Goal: Transaction & Acquisition: Book appointment/travel/reservation

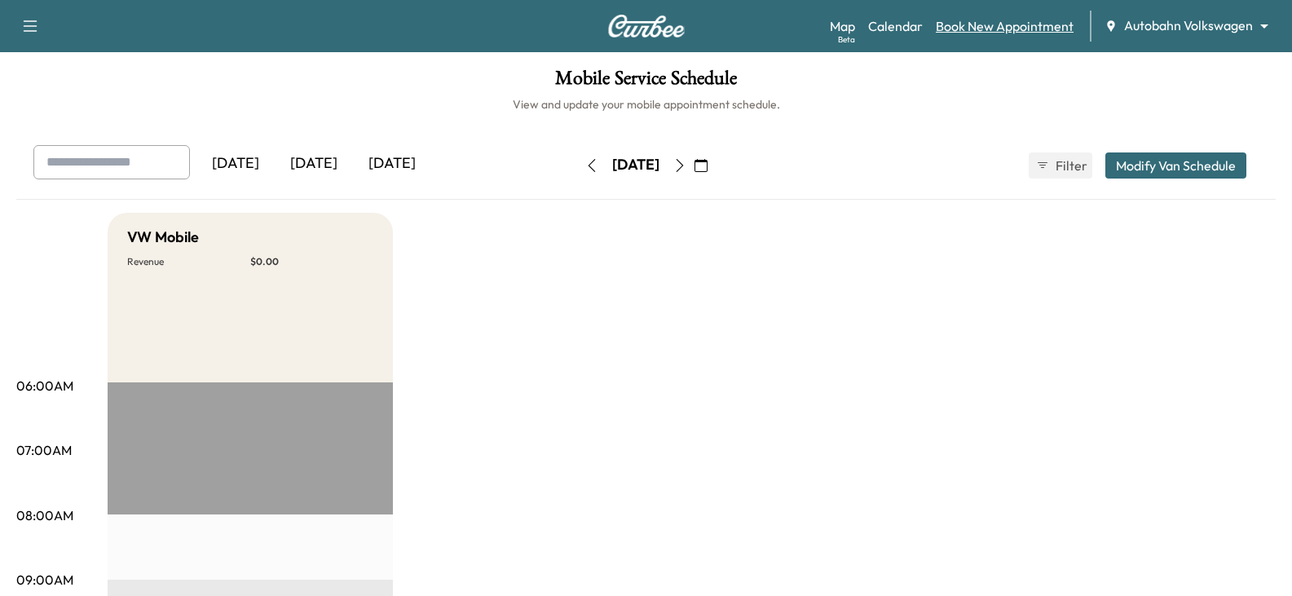
click at [977, 20] on link "Book New Appointment" at bounding box center [1005, 26] width 138 height 20
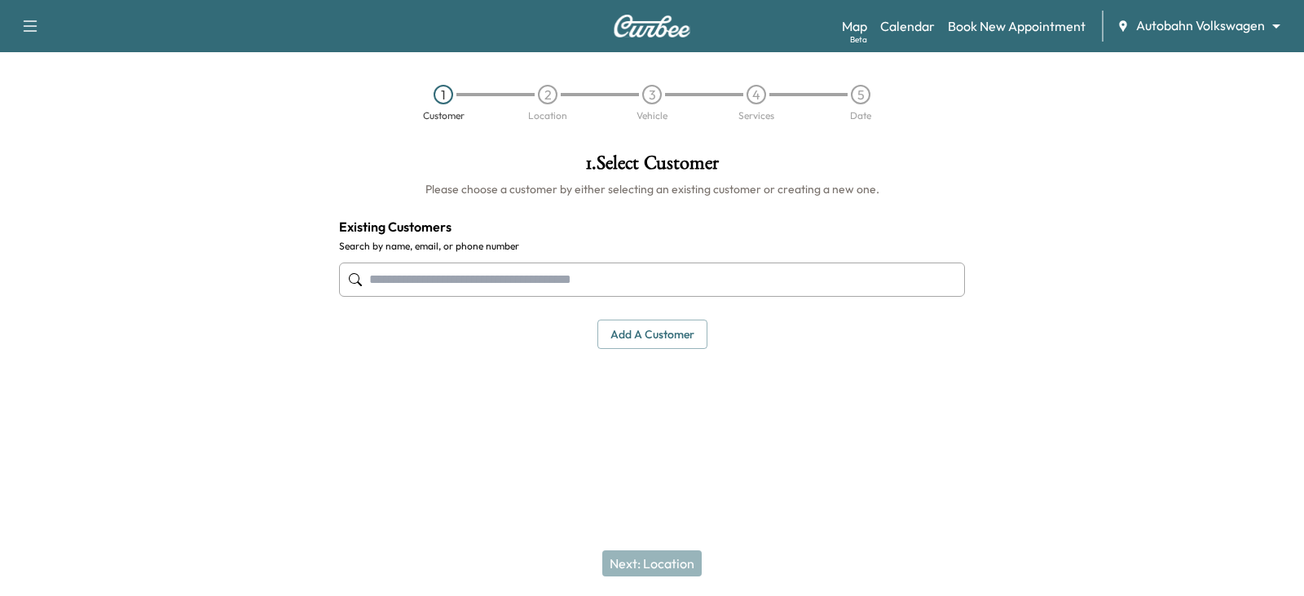
click at [388, 284] on input "text" at bounding box center [652, 279] width 626 height 34
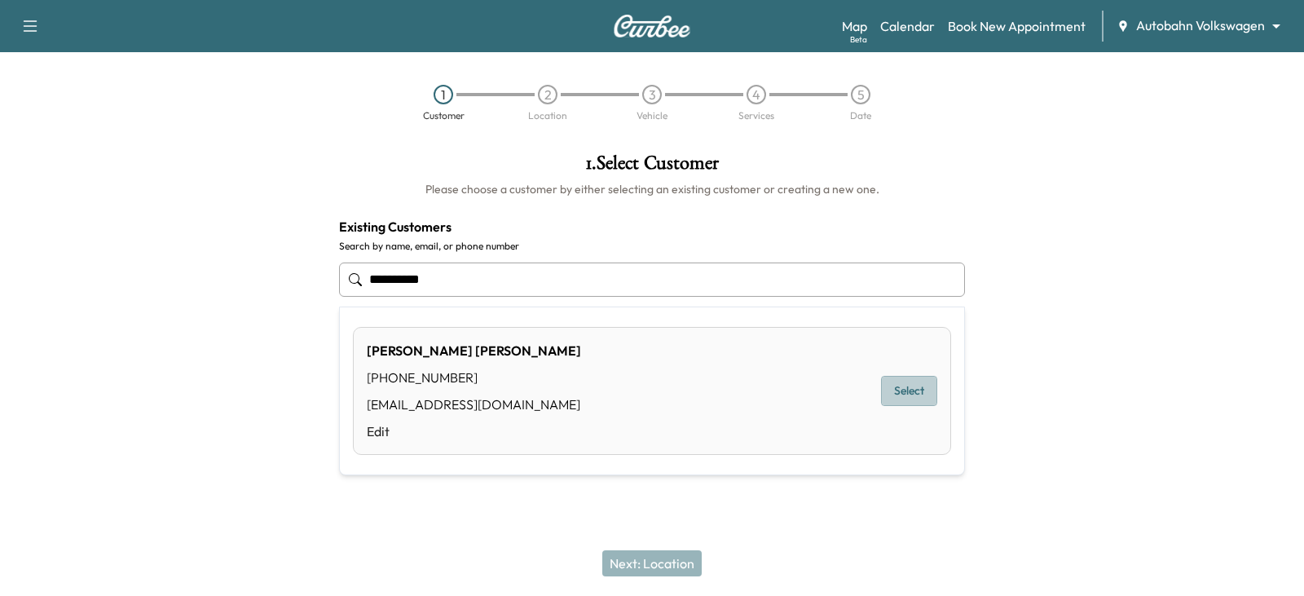
click at [911, 385] on button "Select" at bounding box center [909, 391] width 56 height 30
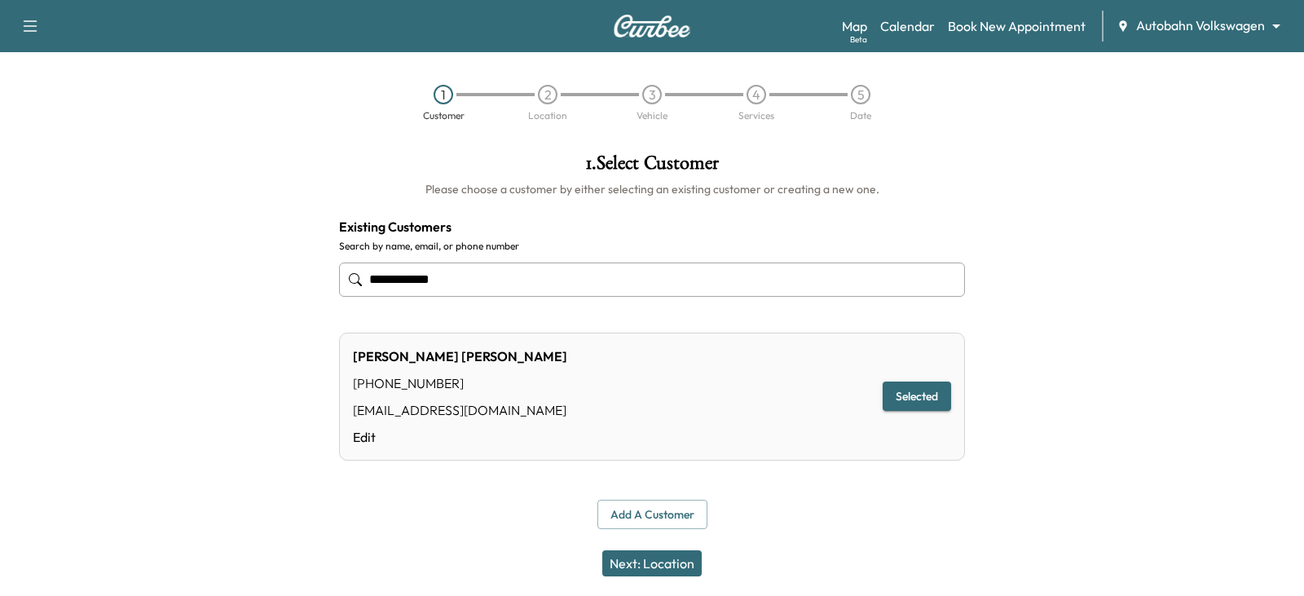
type input "**********"
click at [645, 565] on button "Next: Location" at bounding box center [651, 563] width 99 height 26
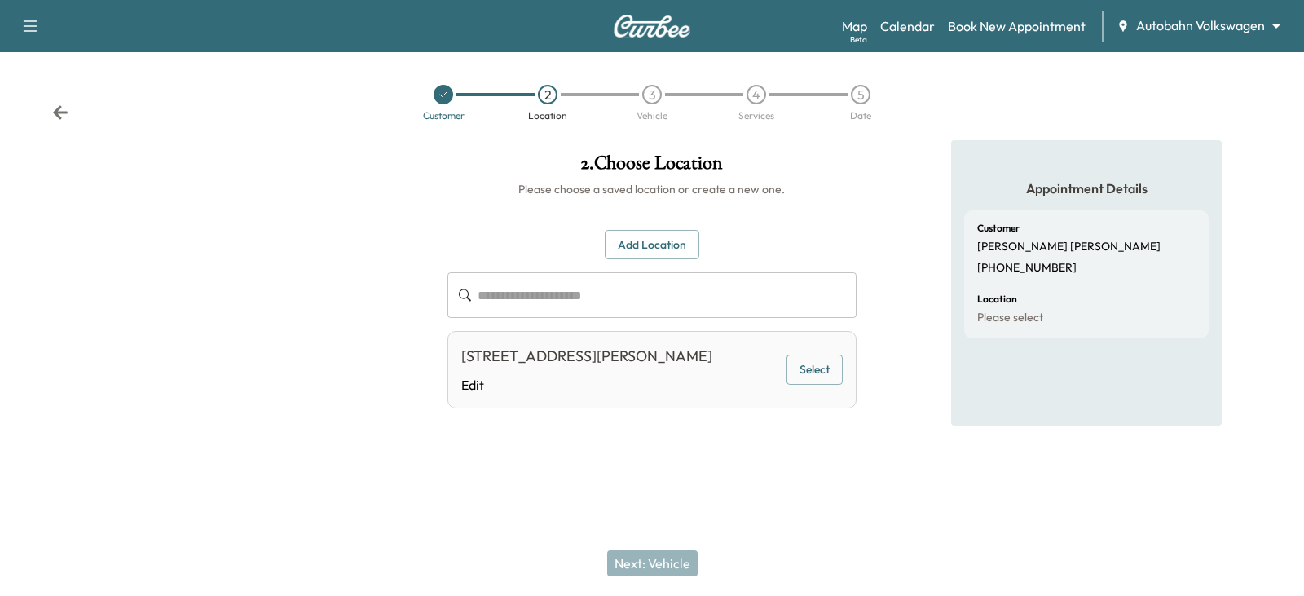
click at [795, 377] on button "Select" at bounding box center [814, 370] width 56 height 30
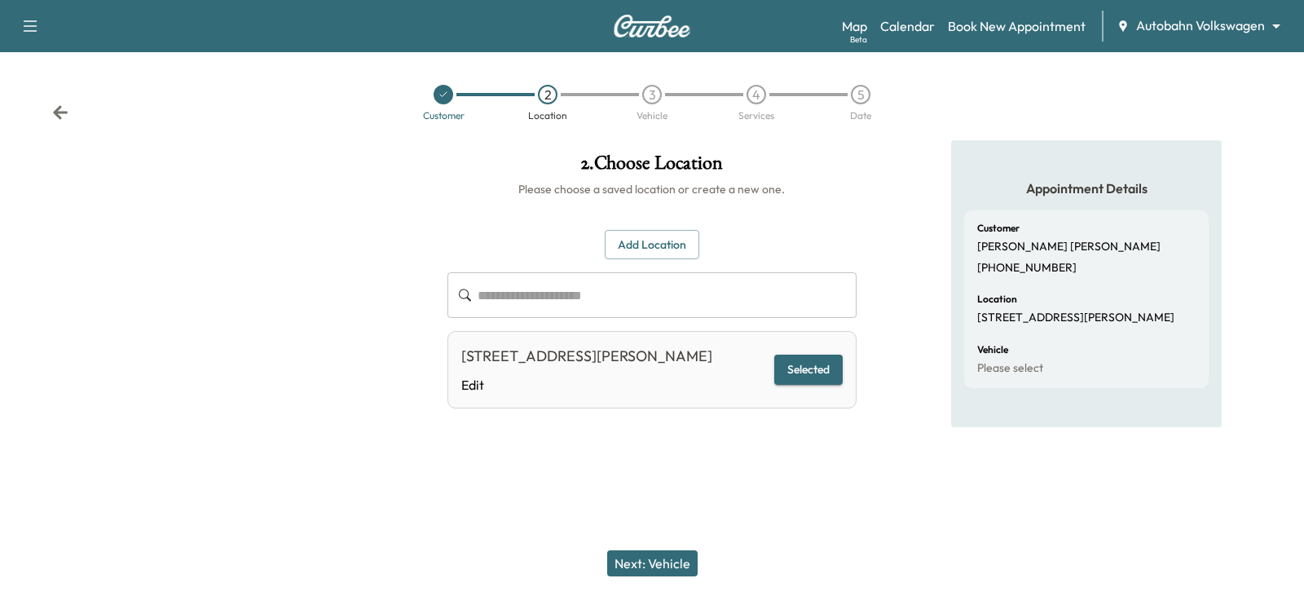
click at [654, 566] on button "Next: Vehicle" at bounding box center [652, 563] width 90 height 26
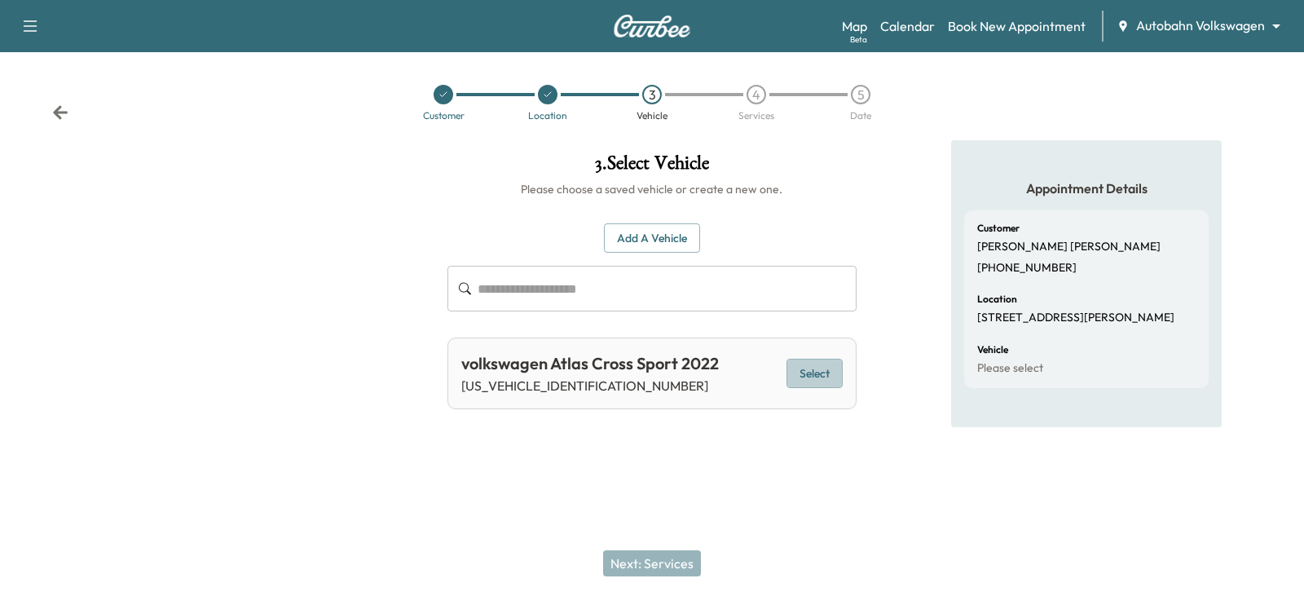
click at [810, 363] on button "Select" at bounding box center [814, 374] width 56 height 30
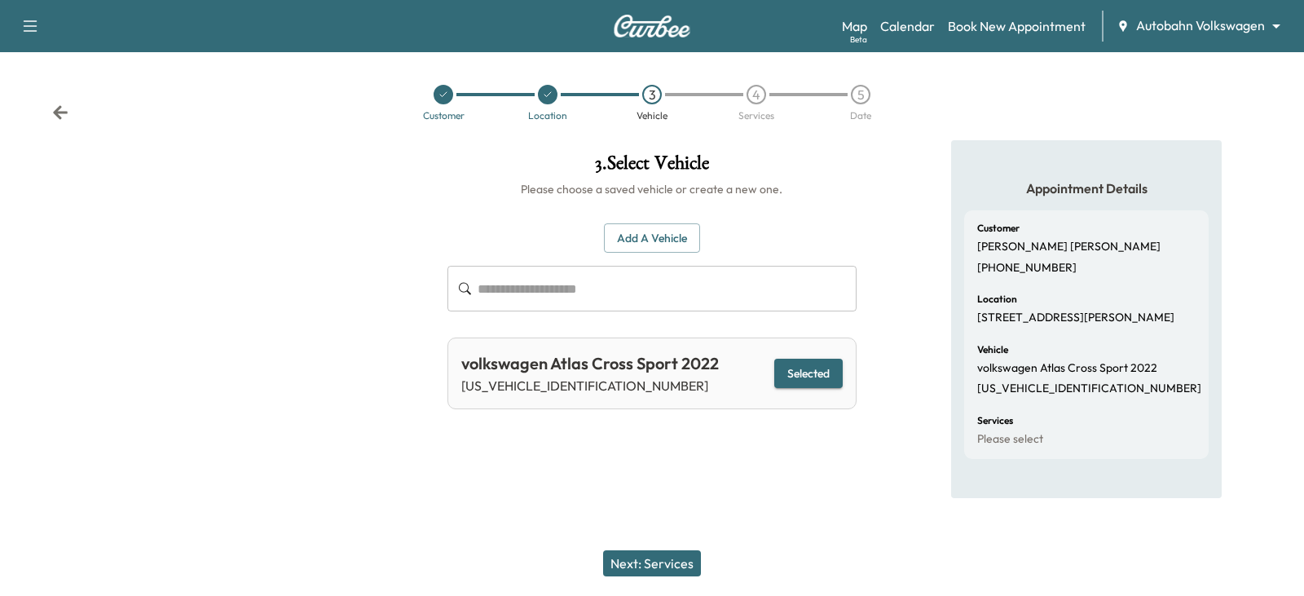
click at [650, 563] on button "Next: Services" at bounding box center [652, 563] width 98 height 26
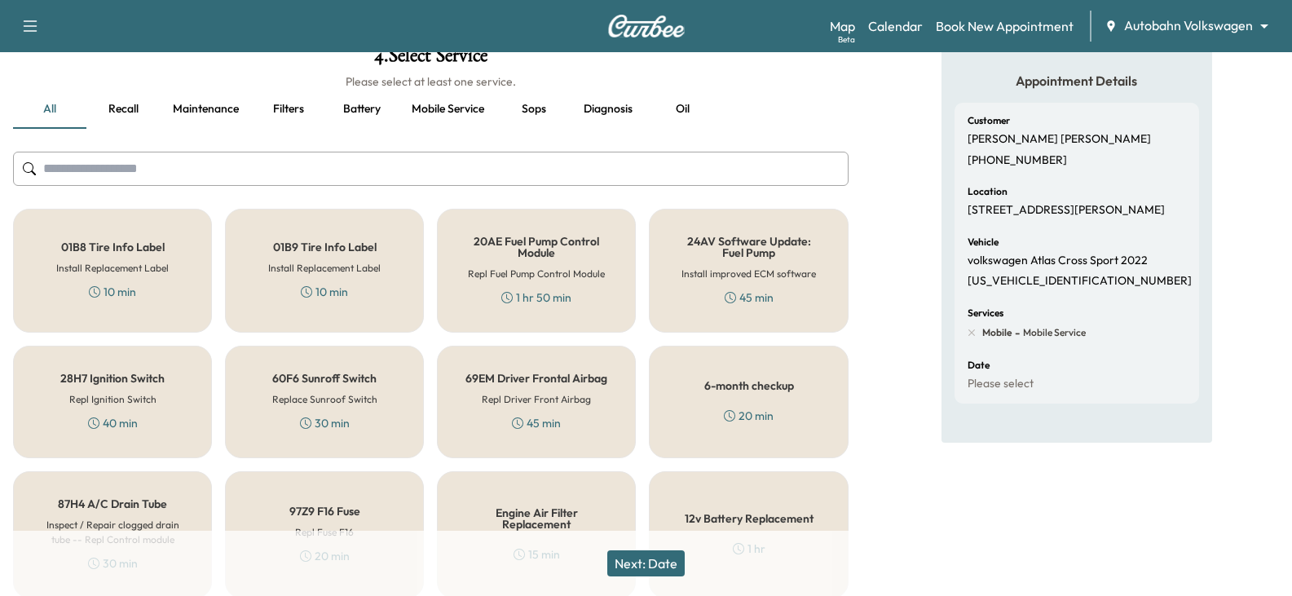
scroll to position [81, 0]
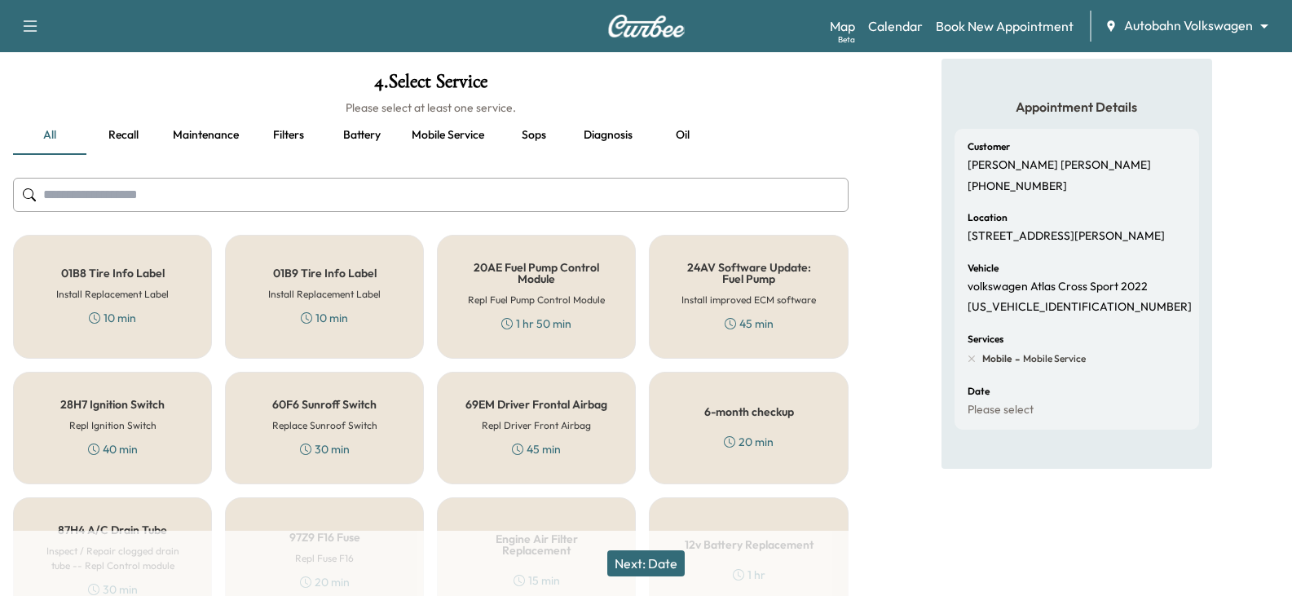
click at [104, 198] on input "text" at bounding box center [430, 195] width 835 height 34
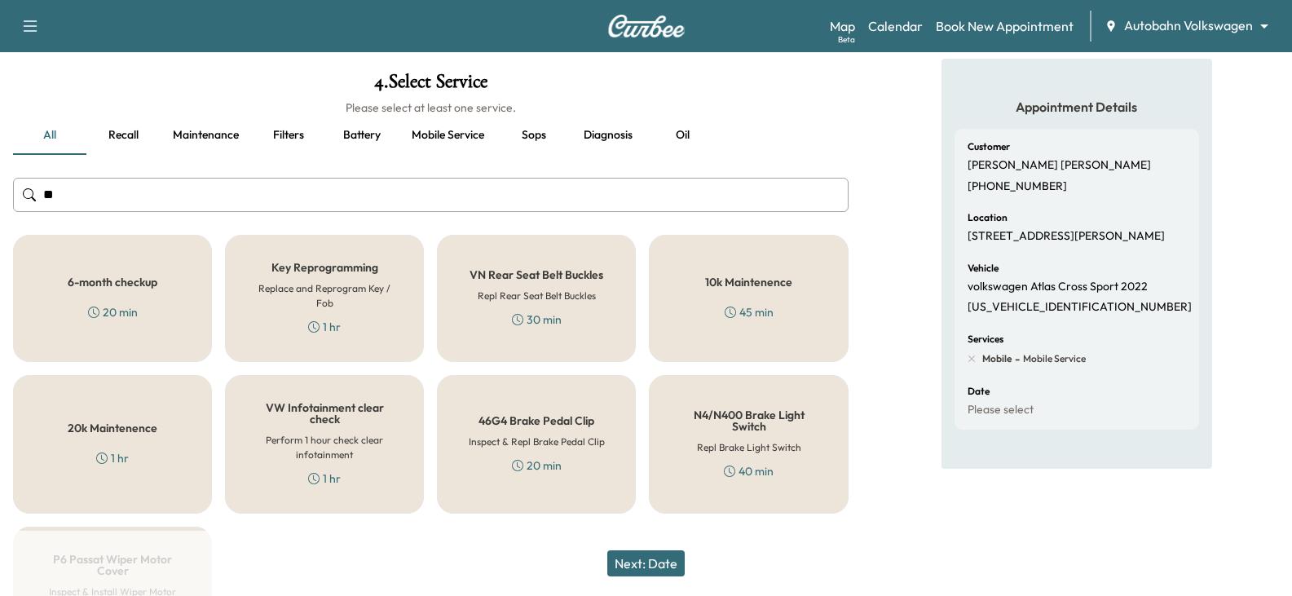
scroll to position [21, 0]
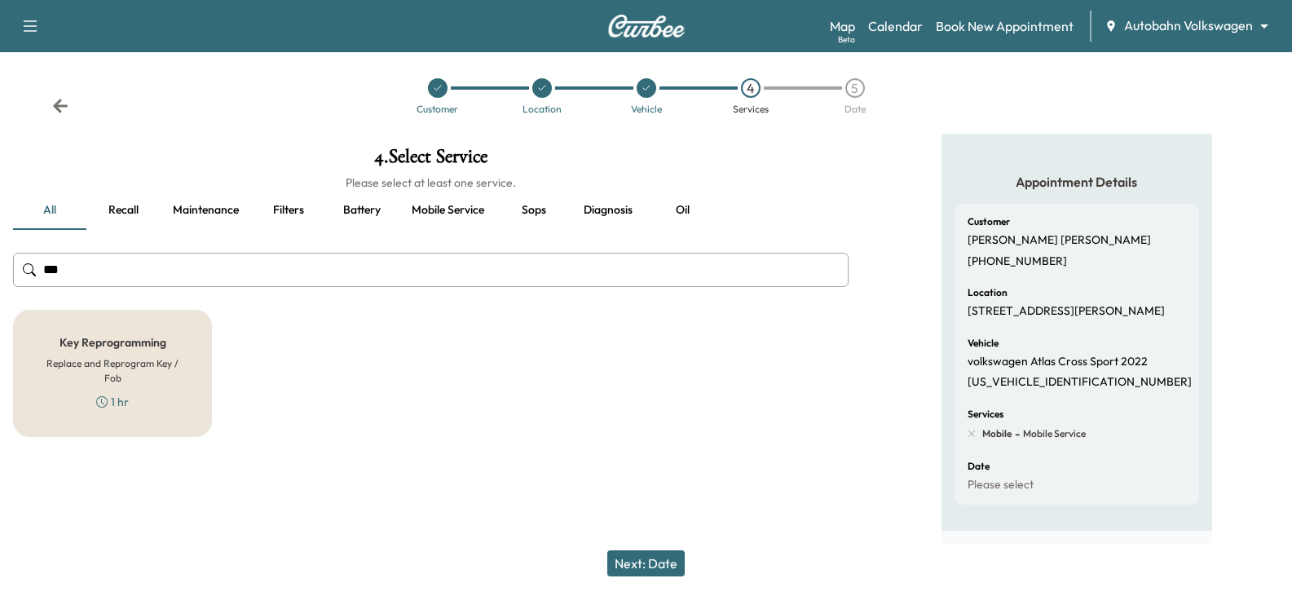
type input "***"
click at [97, 356] on h6 "Replace and Reprogram Key / Fob" at bounding box center [112, 370] width 145 height 29
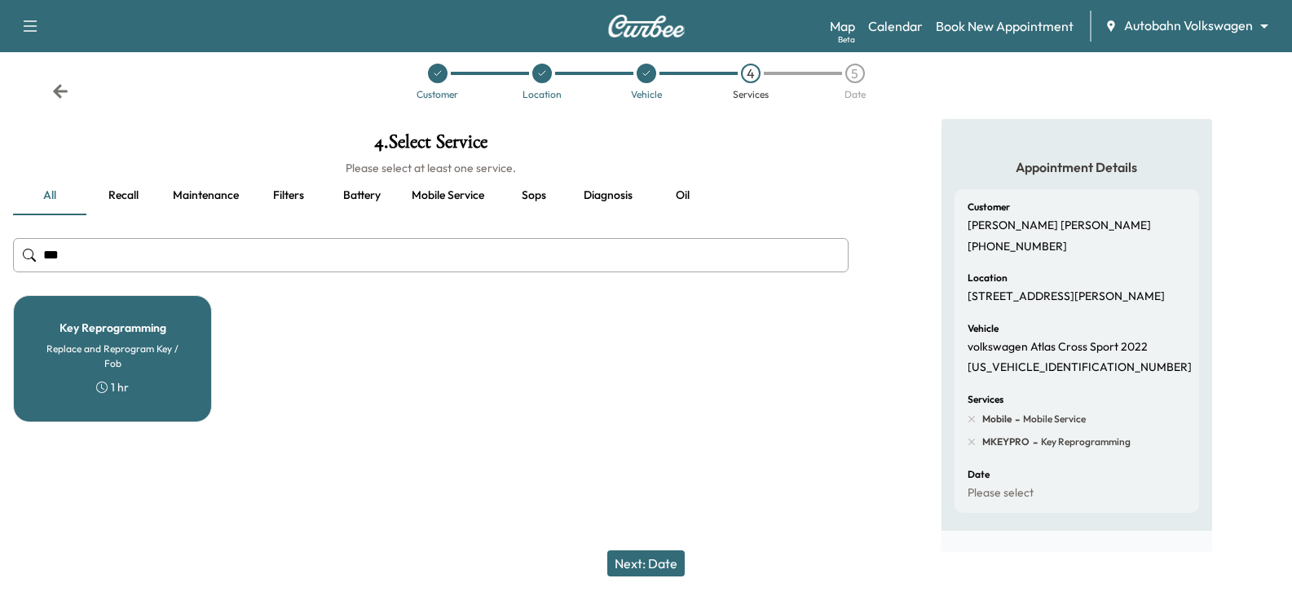
click at [645, 558] on button "Next: Date" at bounding box center [645, 563] width 77 height 26
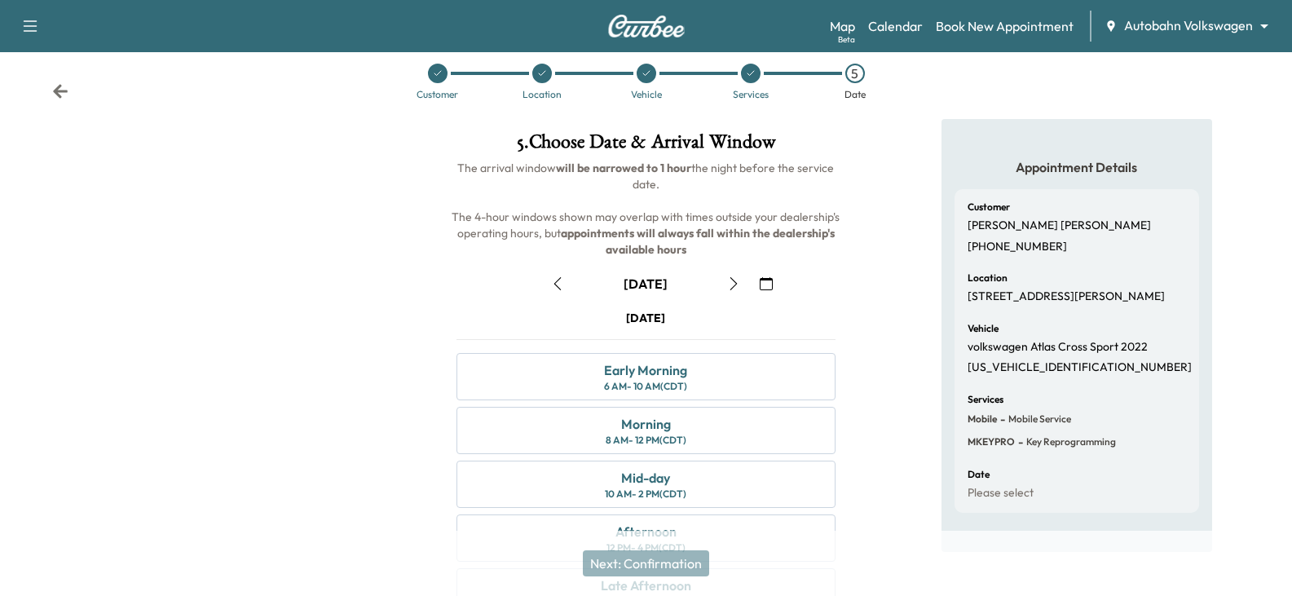
click at [734, 279] on icon "button" at bounding box center [733, 283] width 13 height 13
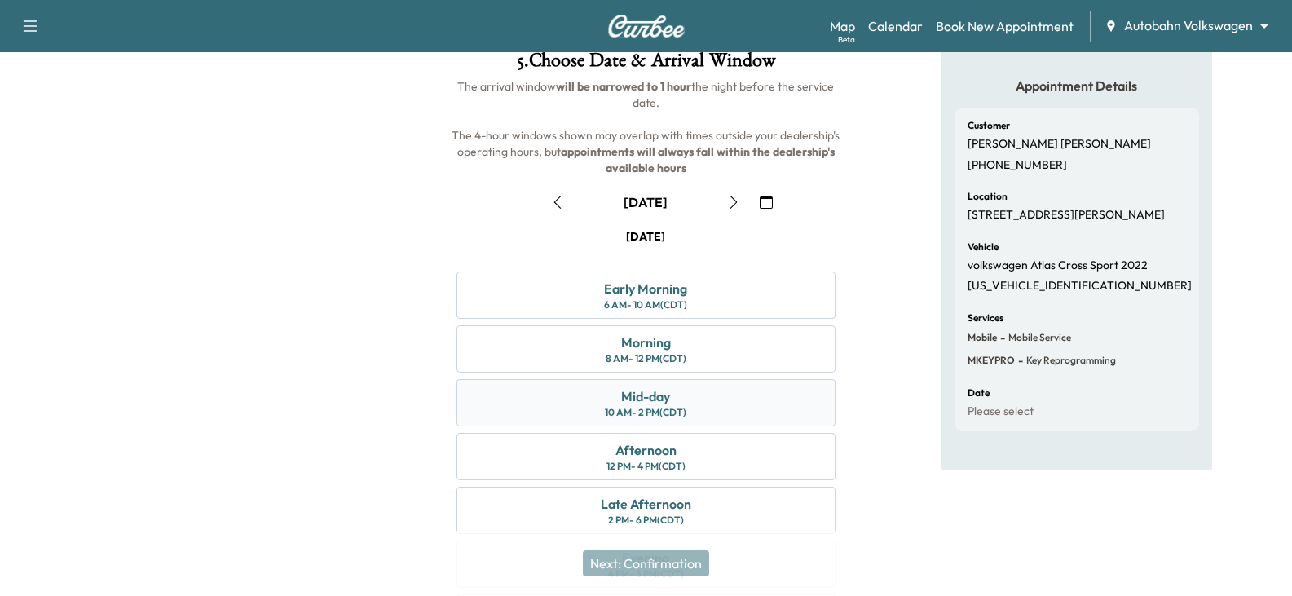
click at [639, 404] on div "Mid-day" at bounding box center [645, 396] width 49 height 20
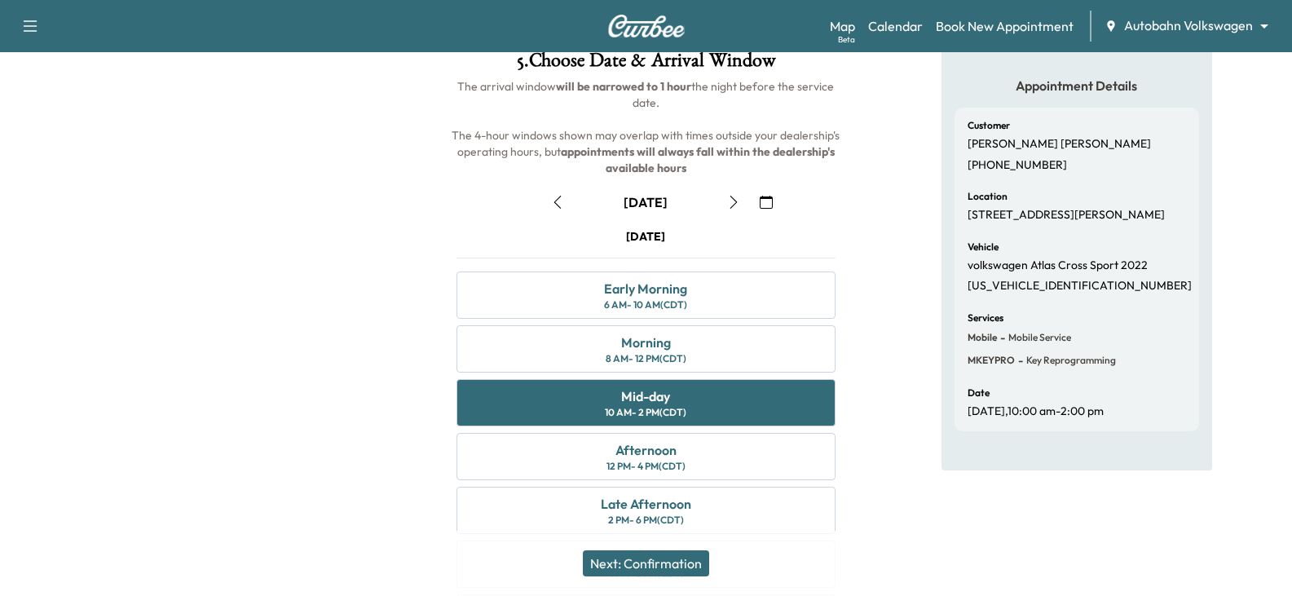
click at [663, 562] on button "Next: Confirmation" at bounding box center [646, 563] width 126 height 26
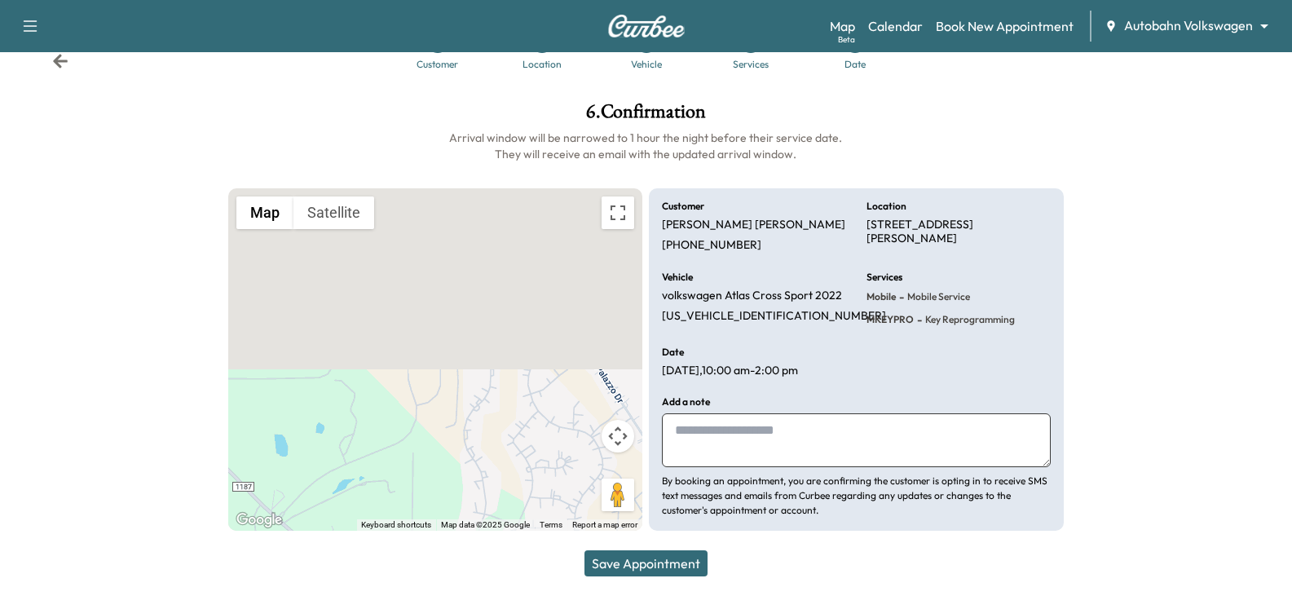
click at [663, 562] on button "Save Appointment" at bounding box center [645, 563] width 123 height 26
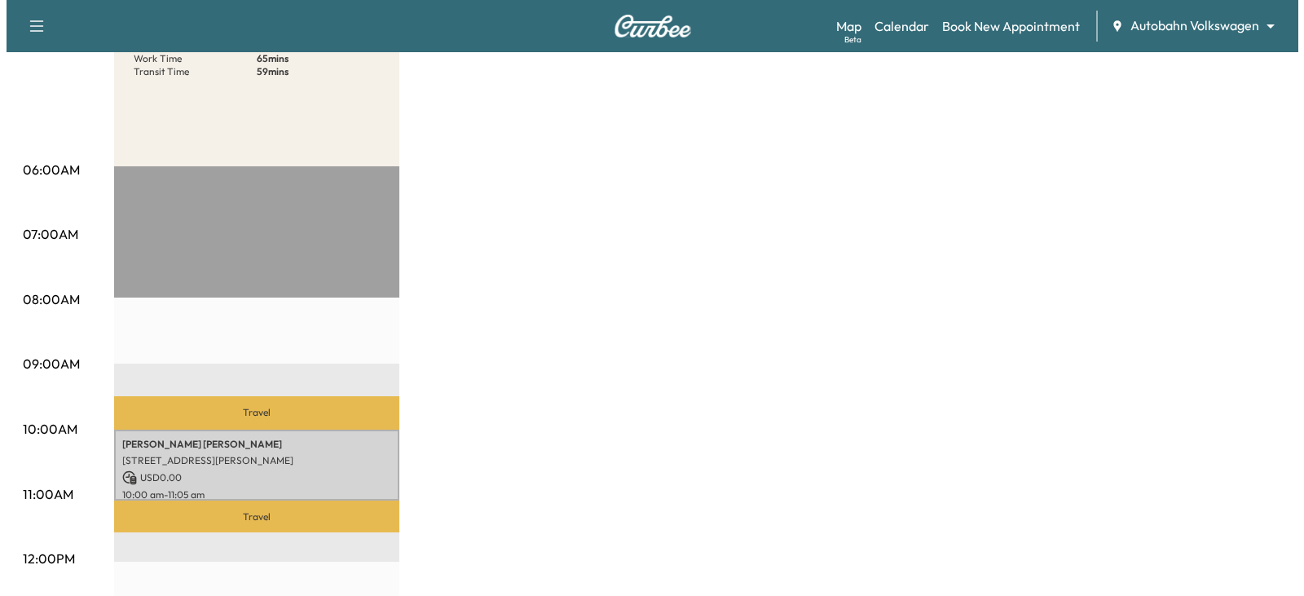
scroll to position [244, 0]
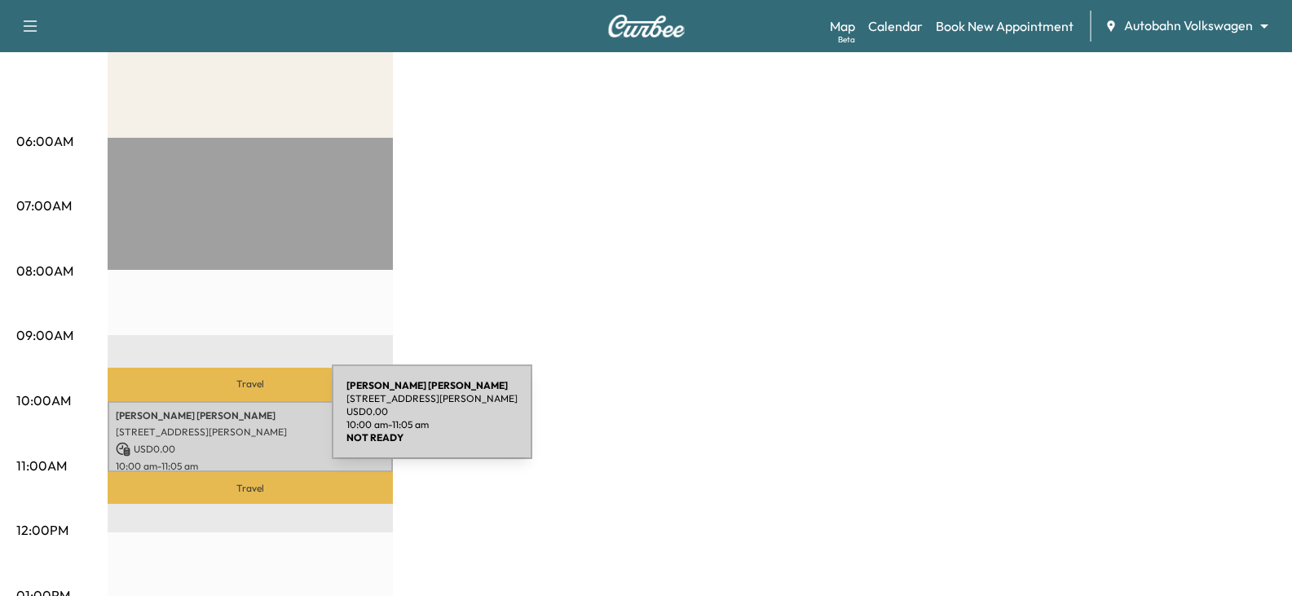
click at [209, 425] on p "[STREET_ADDRESS][PERSON_NAME]" at bounding box center [250, 431] width 269 height 13
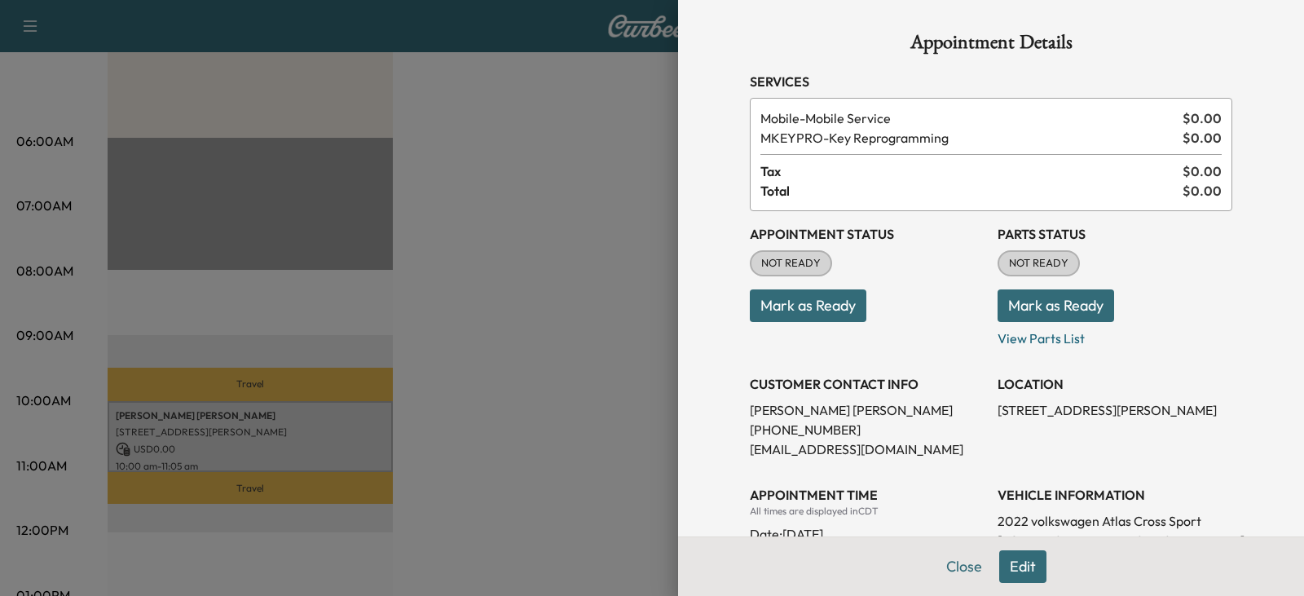
click at [648, 246] on div at bounding box center [652, 298] width 1304 height 596
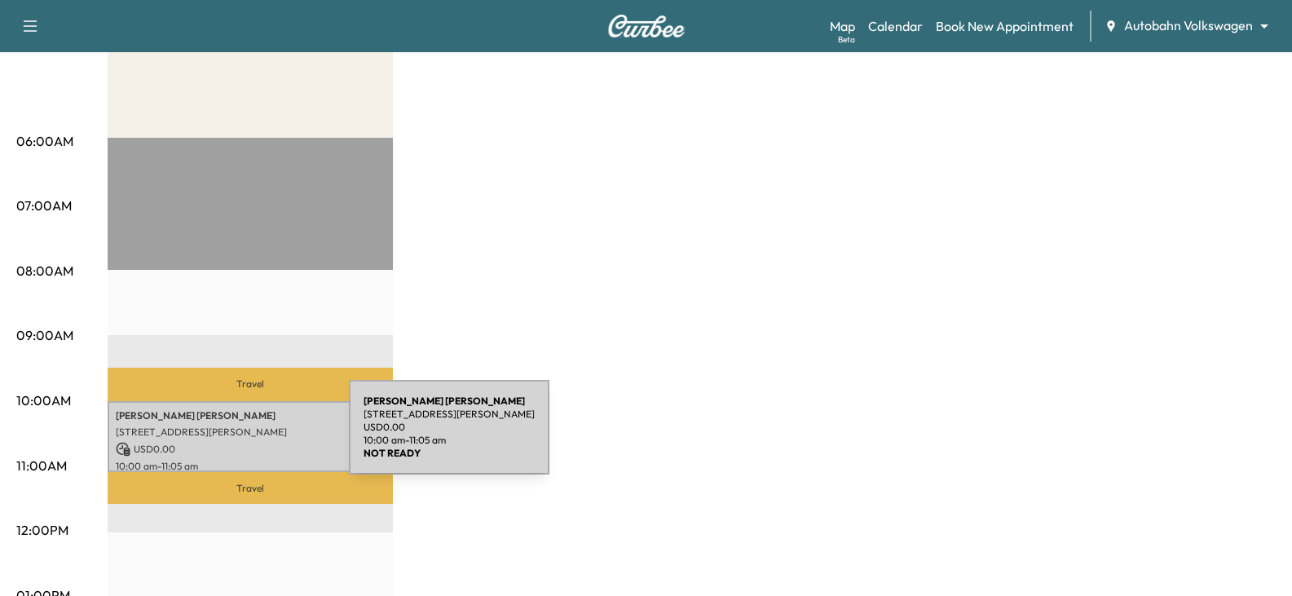
click at [227, 437] on div "[PERSON_NAME] [STREET_ADDRESS][PERSON_NAME] USD 0.00 10:00 am - 11:05 am" at bounding box center [250, 436] width 285 height 71
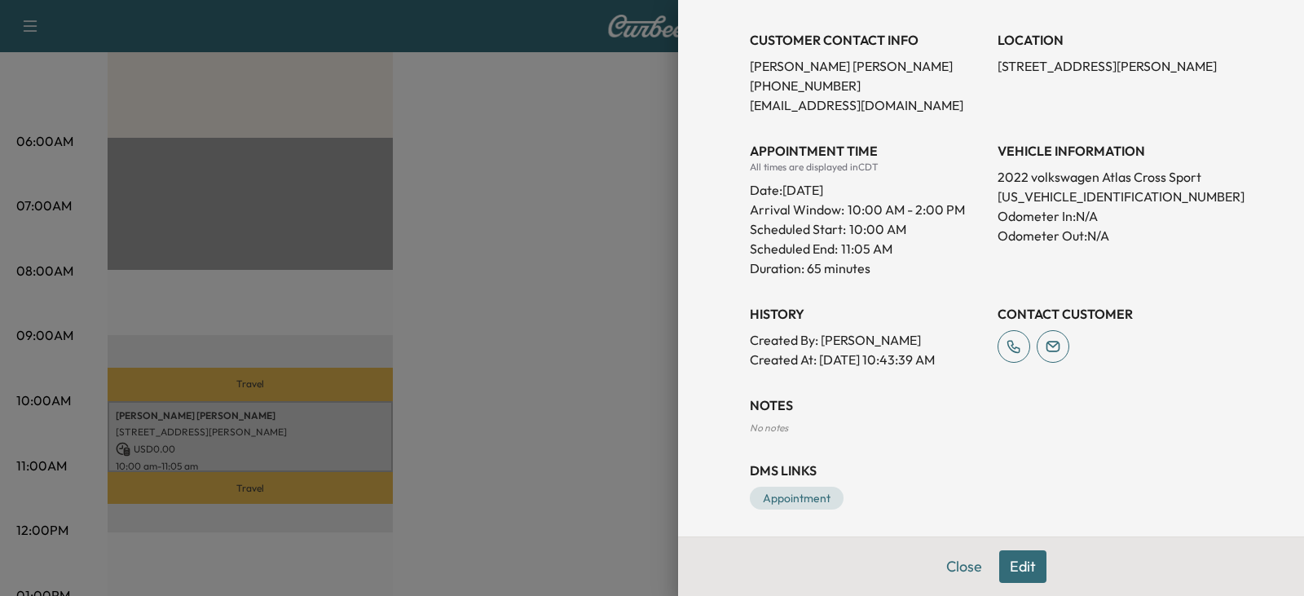
scroll to position [350, 0]
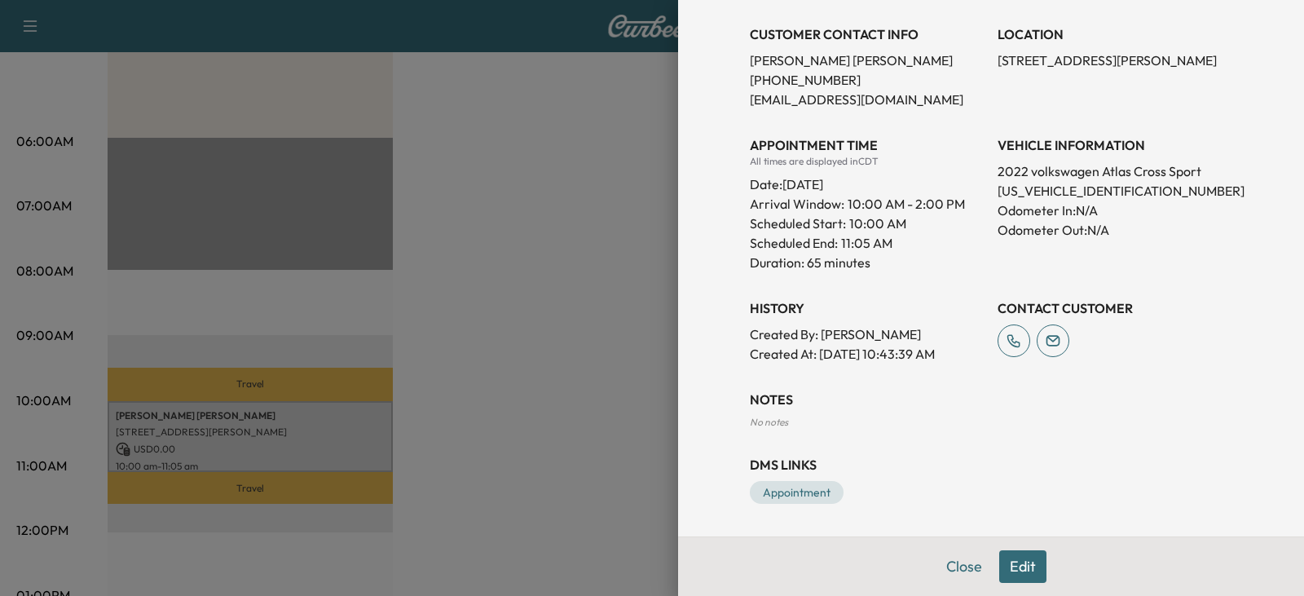
click at [1011, 562] on button "Edit" at bounding box center [1022, 566] width 47 height 33
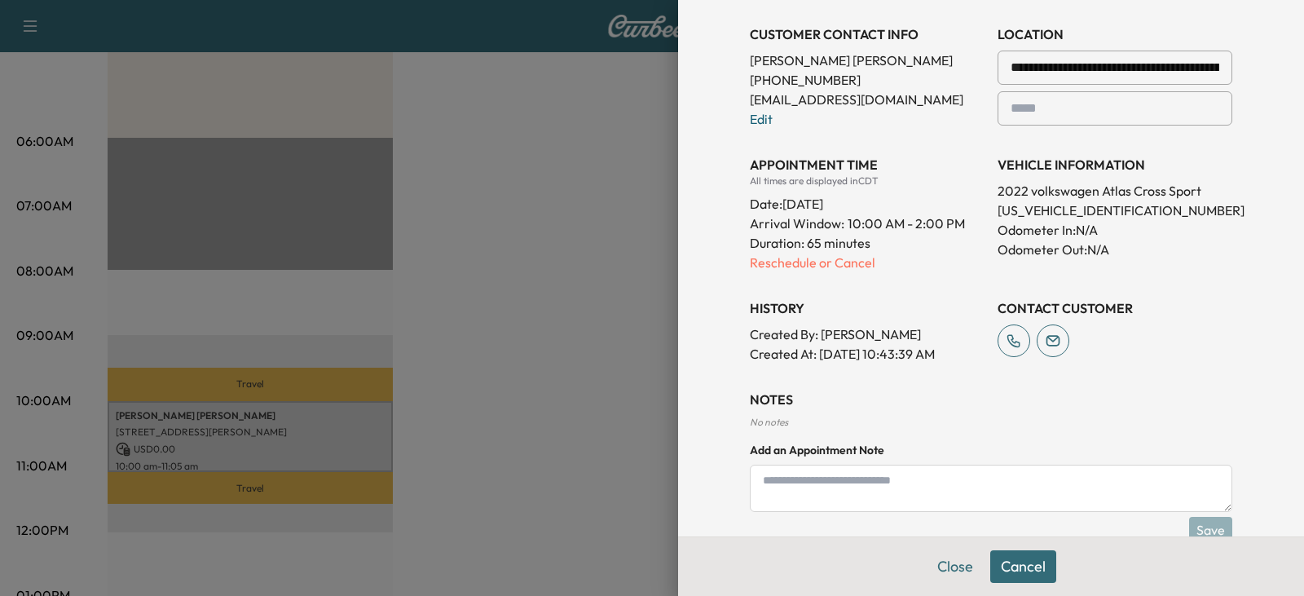
click at [775, 484] on textarea at bounding box center [991, 488] width 482 height 47
type textarea "**********"
click at [1189, 530] on button "Save" at bounding box center [1210, 530] width 43 height 26
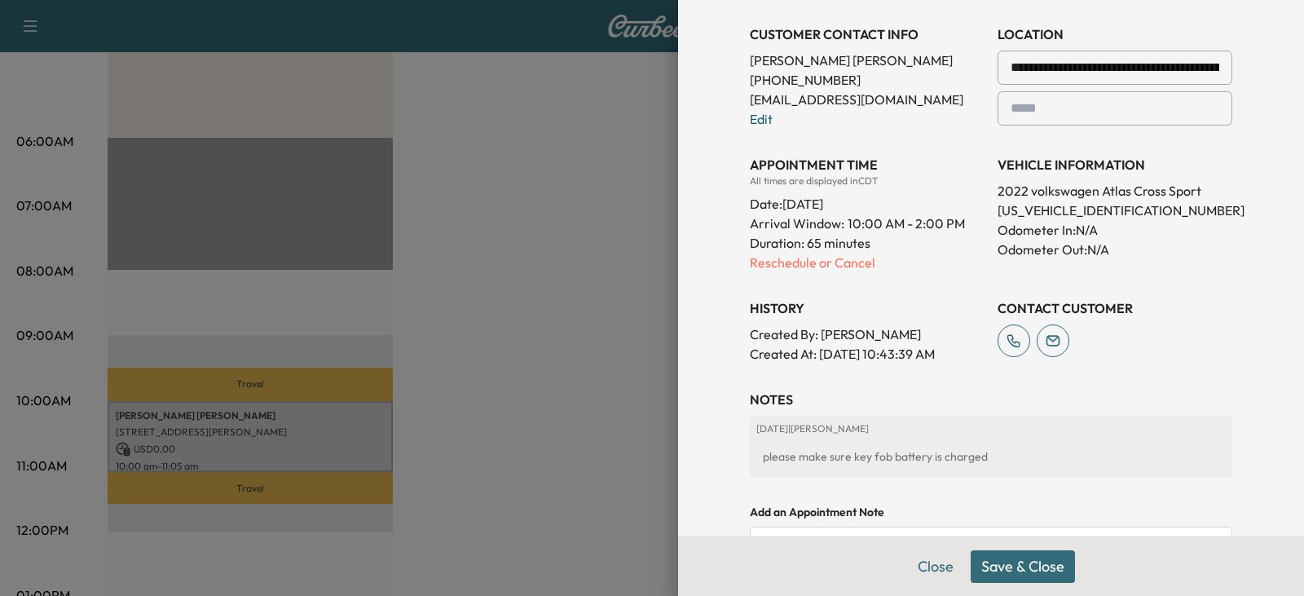
click at [997, 567] on button "Save & Close" at bounding box center [1023, 566] width 104 height 33
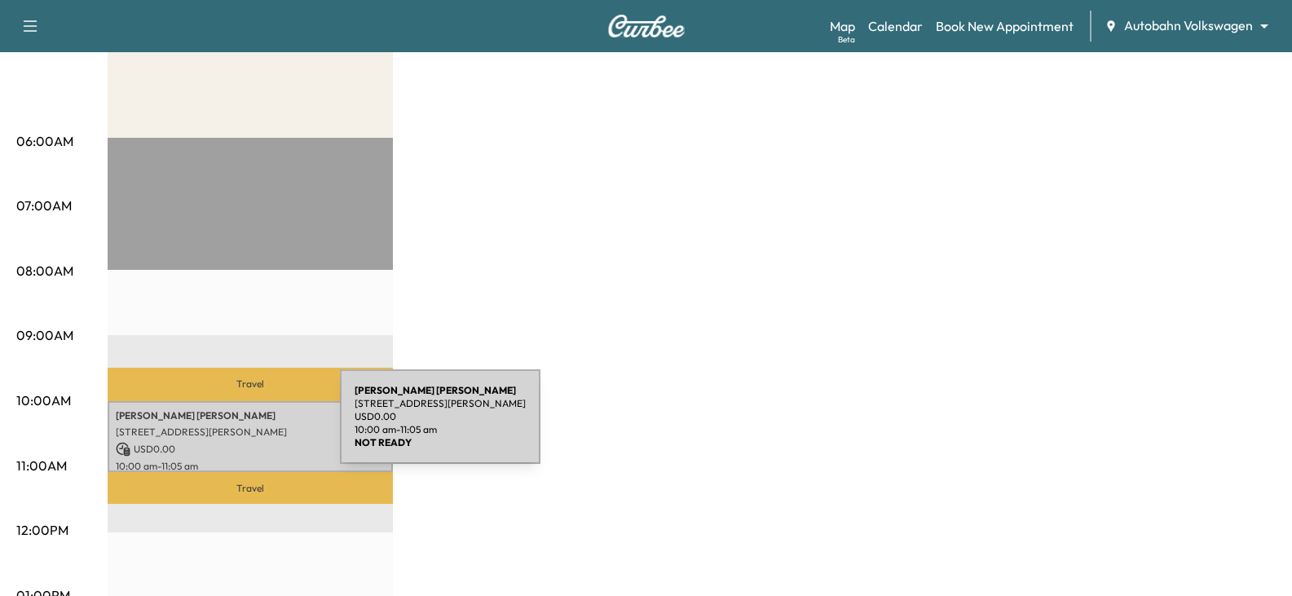
click at [218, 426] on p "[STREET_ADDRESS][PERSON_NAME]" at bounding box center [250, 431] width 269 height 13
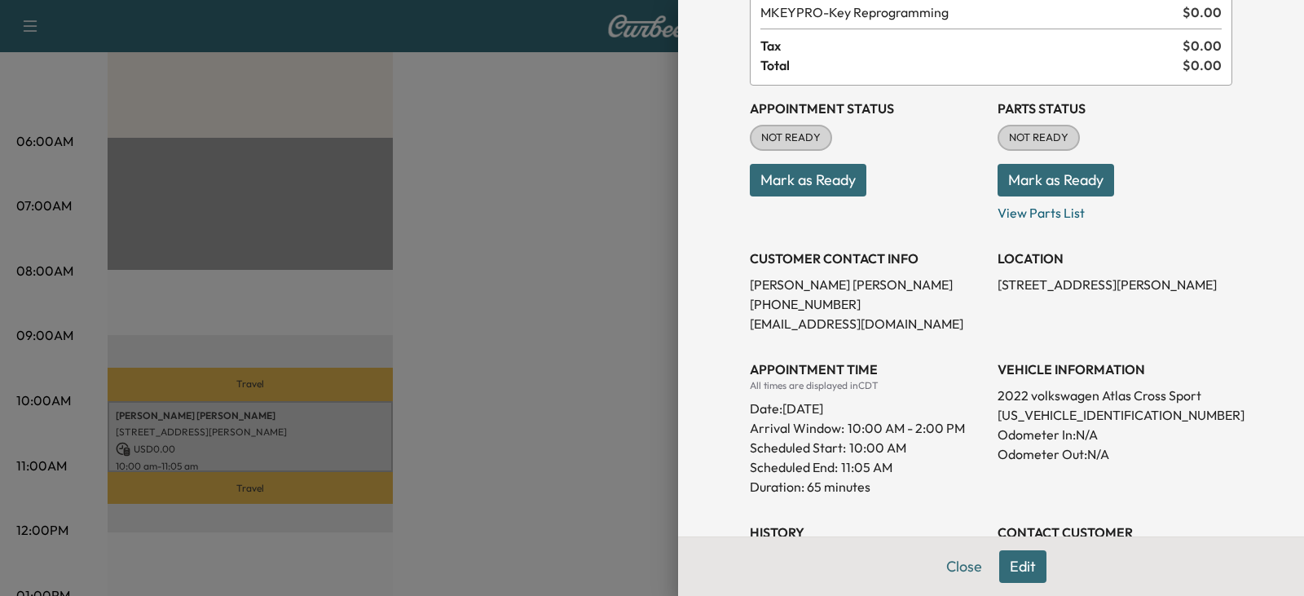
scroll to position [163, 0]
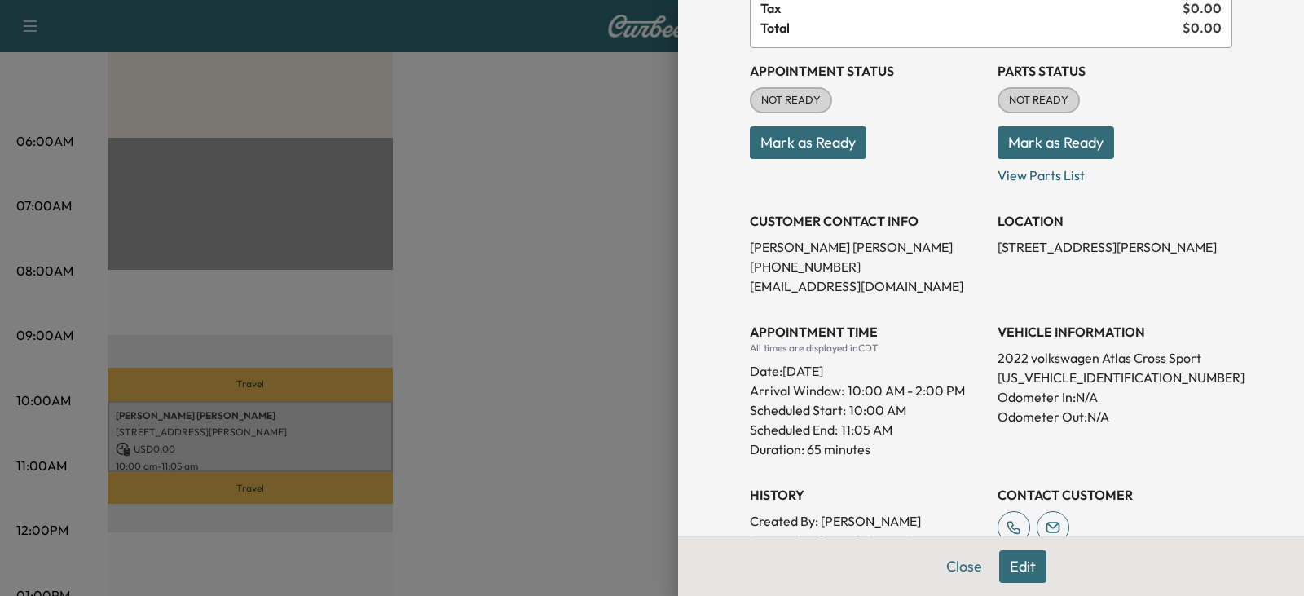
click at [1016, 563] on button "Edit" at bounding box center [1022, 566] width 47 height 33
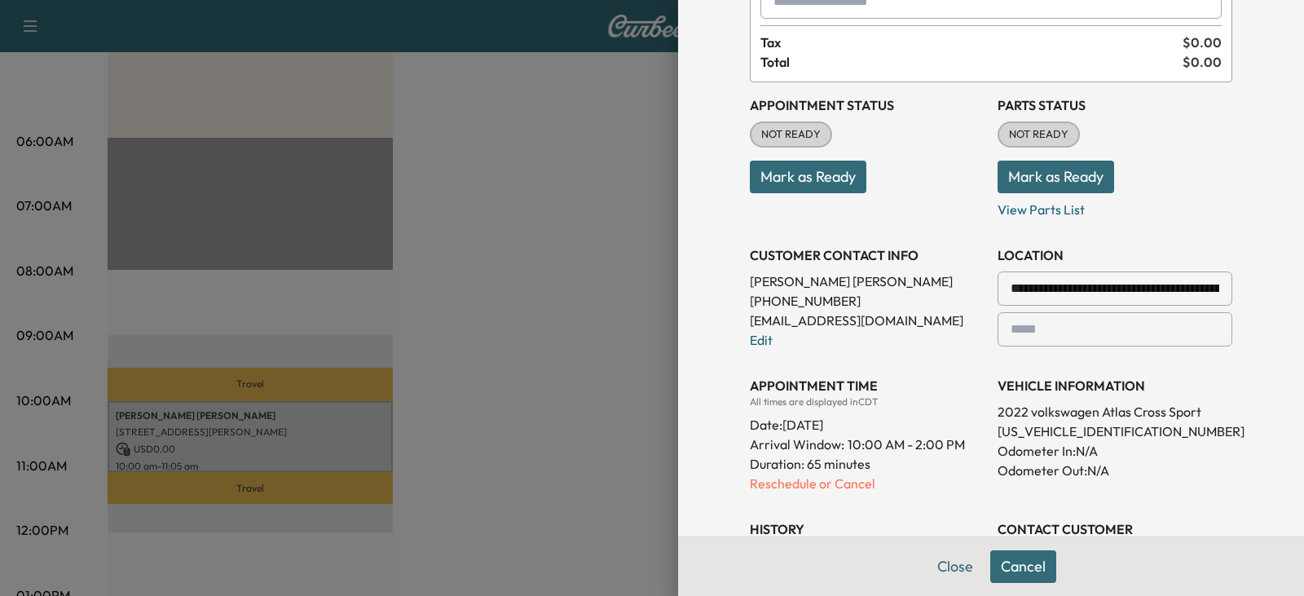
scroll to position [197, 0]
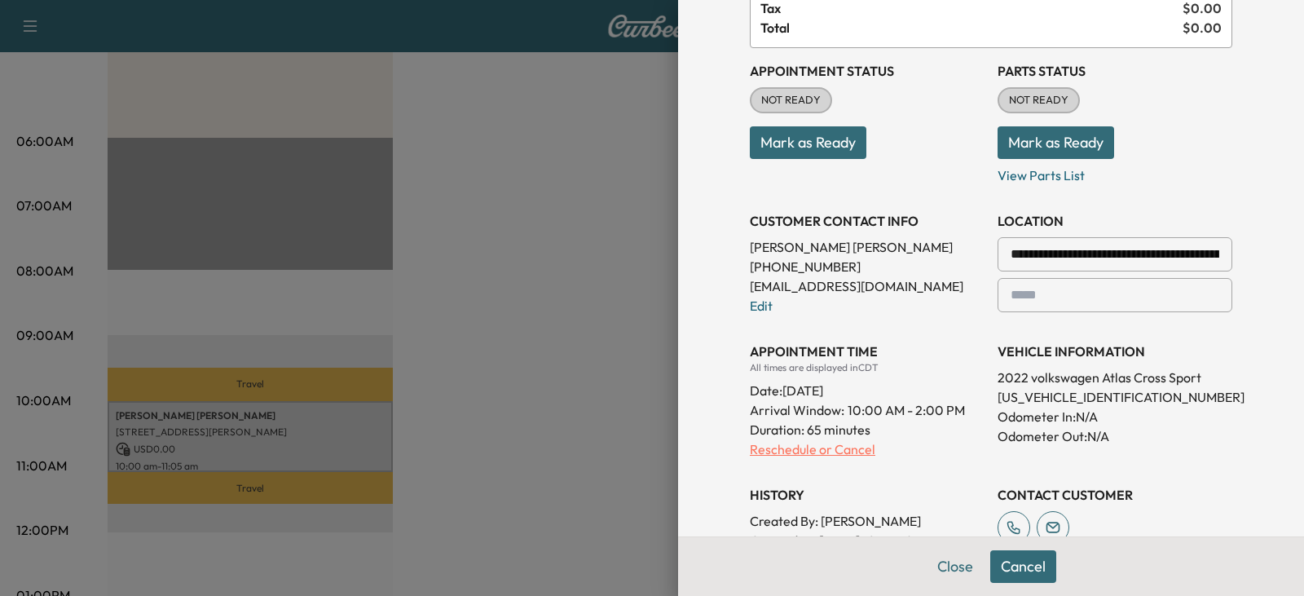
click at [763, 442] on p "Reschedule or Cancel" at bounding box center [867, 449] width 235 height 20
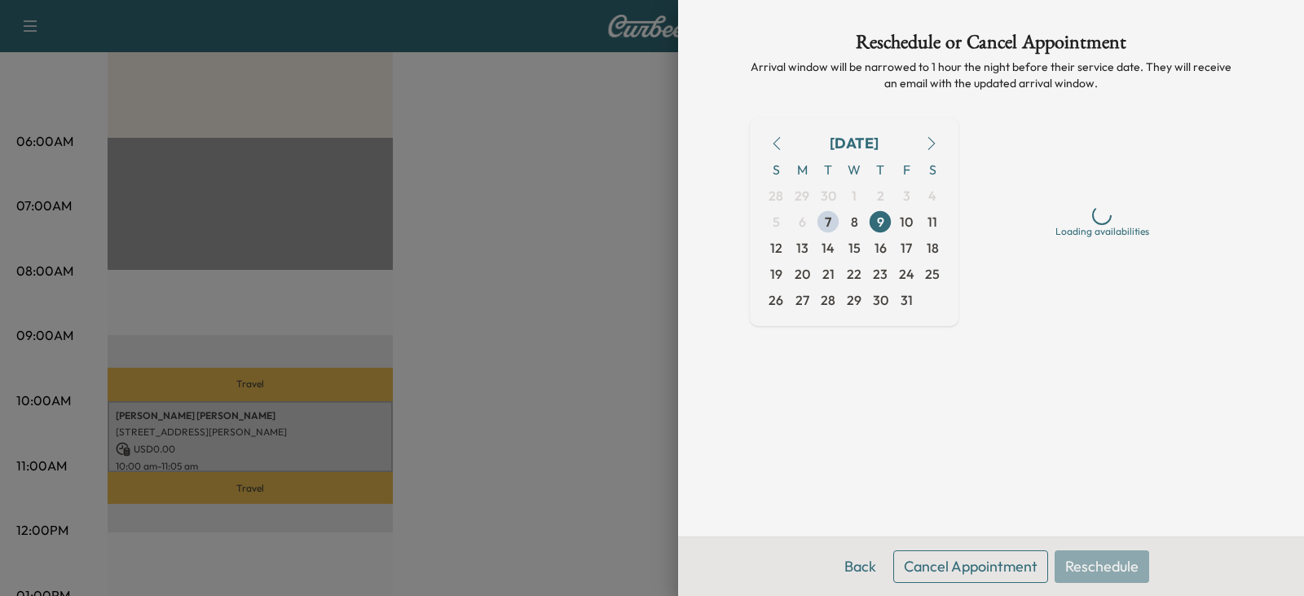
scroll to position [0, 0]
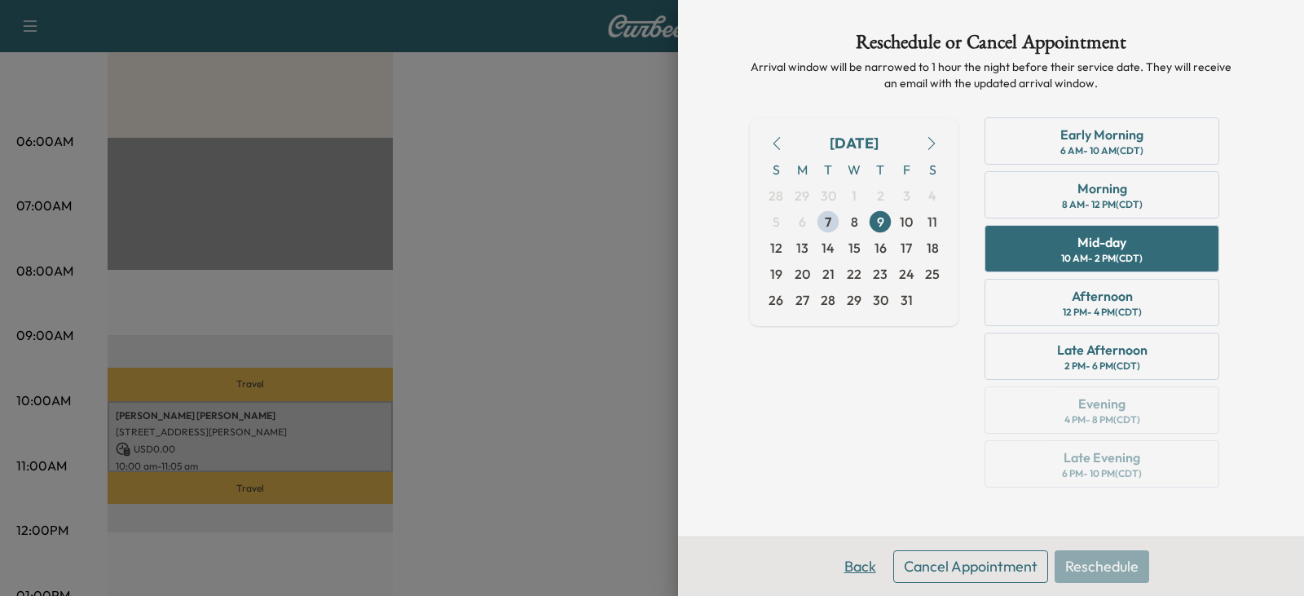
click at [863, 567] on button "Back" at bounding box center [860, 566] width 53 height 33
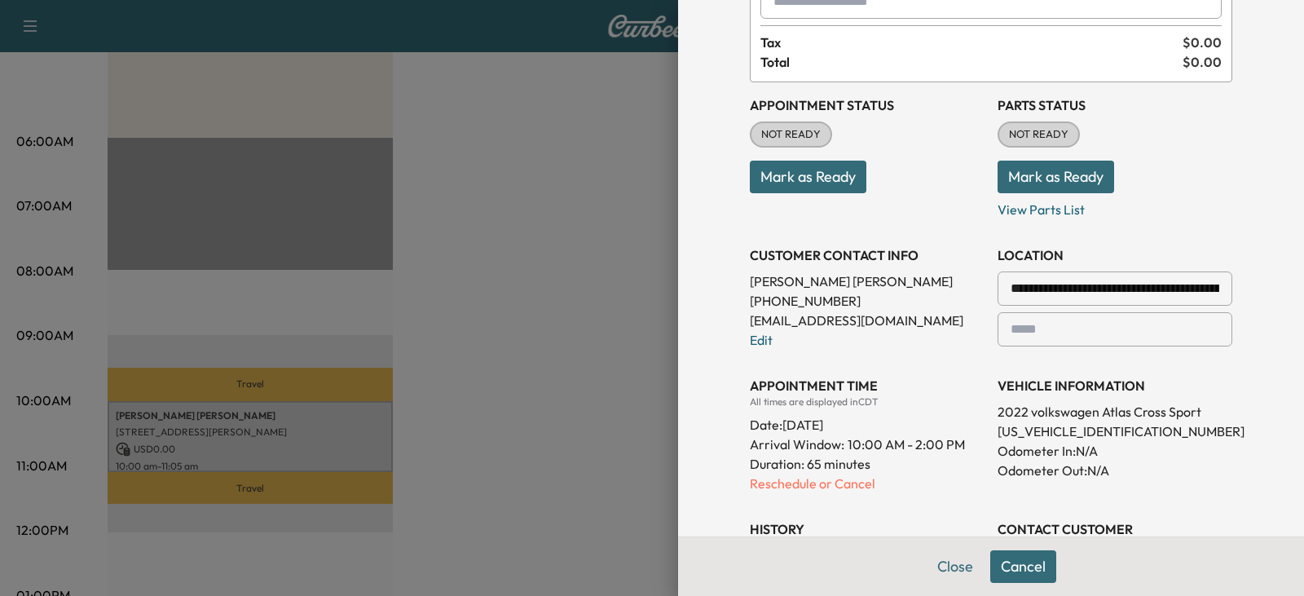
scroll to position [244, 0]
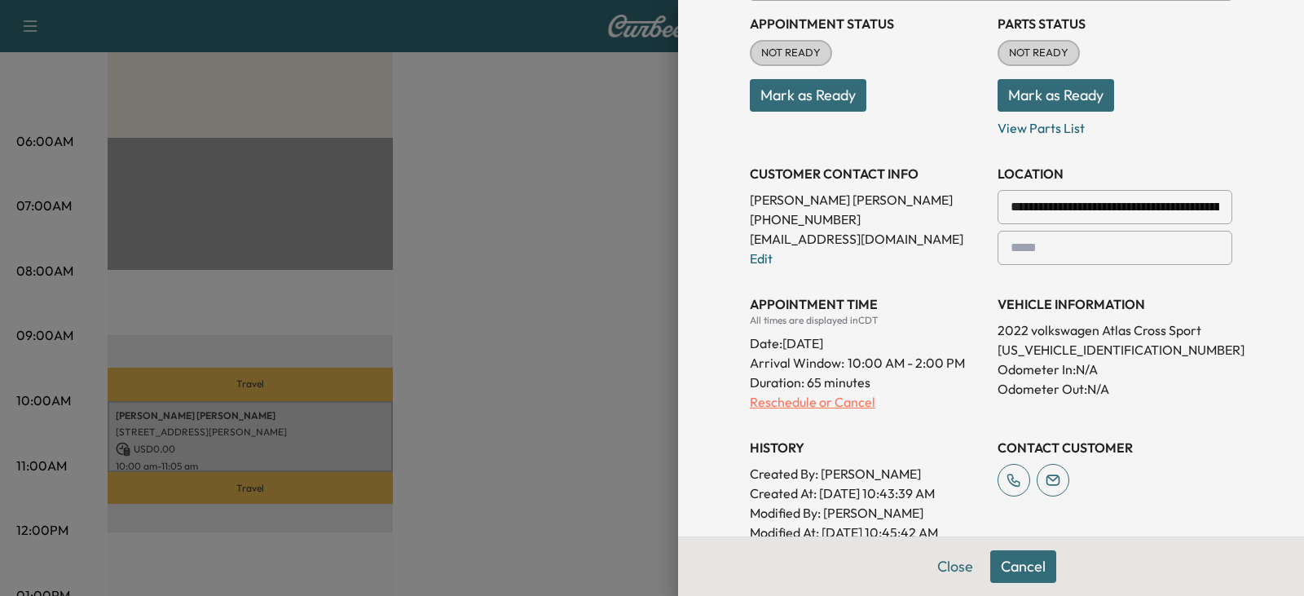
click at [769, 403] on p "Reschedule or Cancel" at bounding box center [867, 402] width 235 height 20
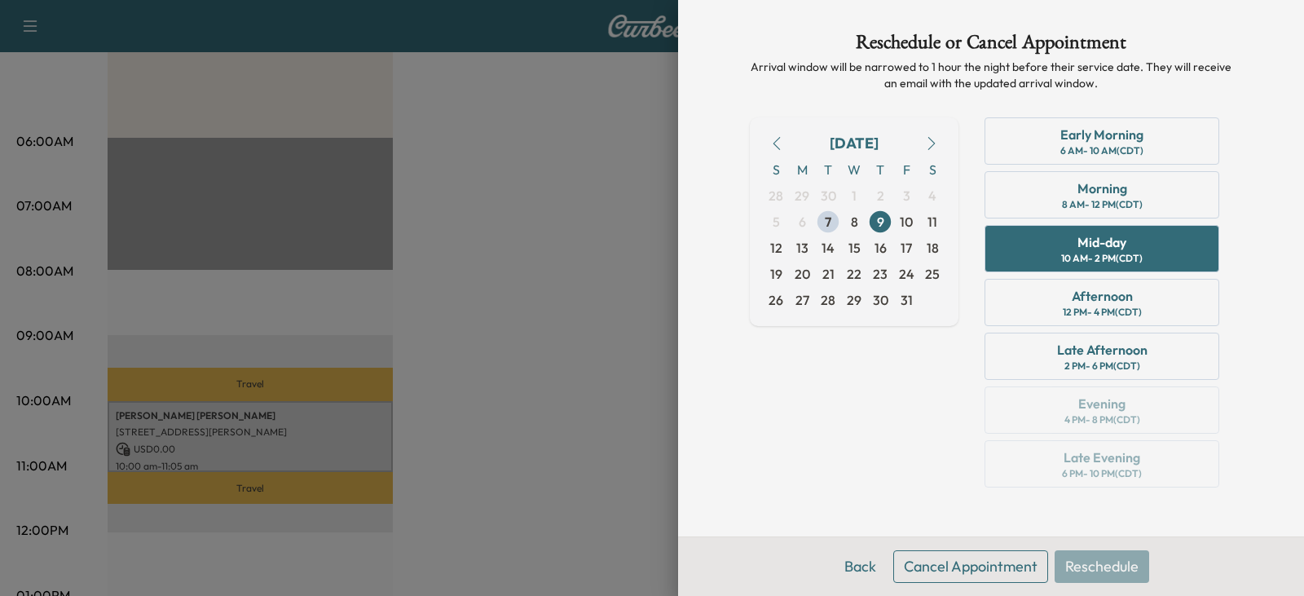
scroll to position [0, 0]
click at [491, 266] on div at bounding box center [652, 298] width 1304 height 596
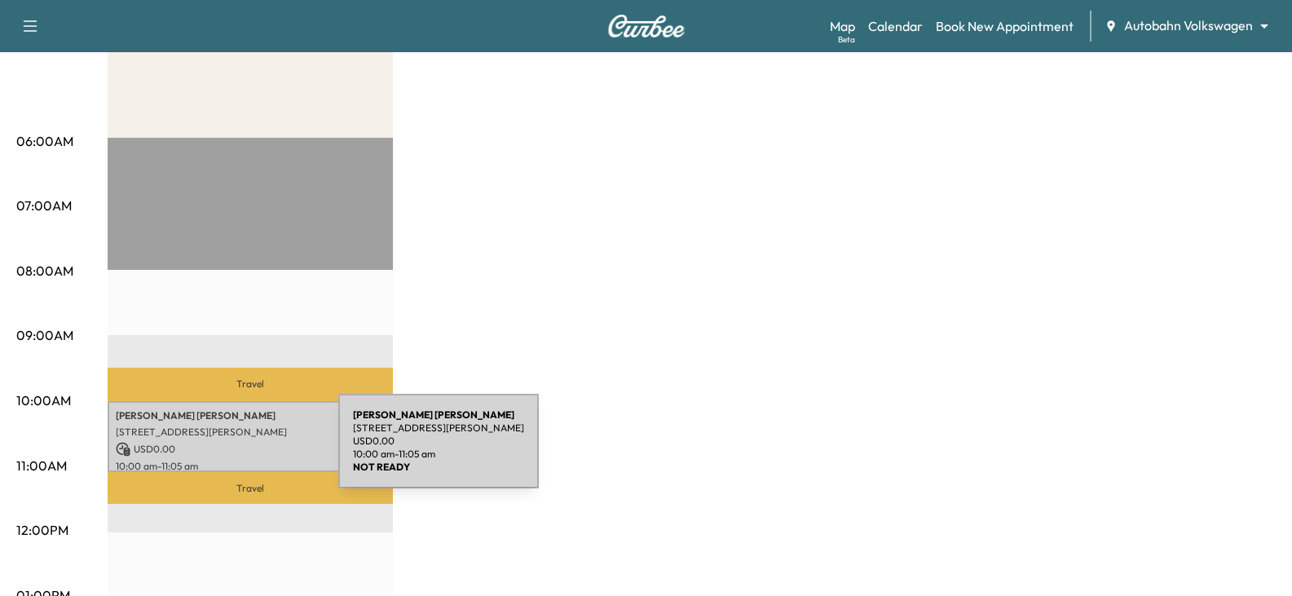
click at [216, 451] on p "USD 0.00" at bounding box center [250, 449] width 269 height 15
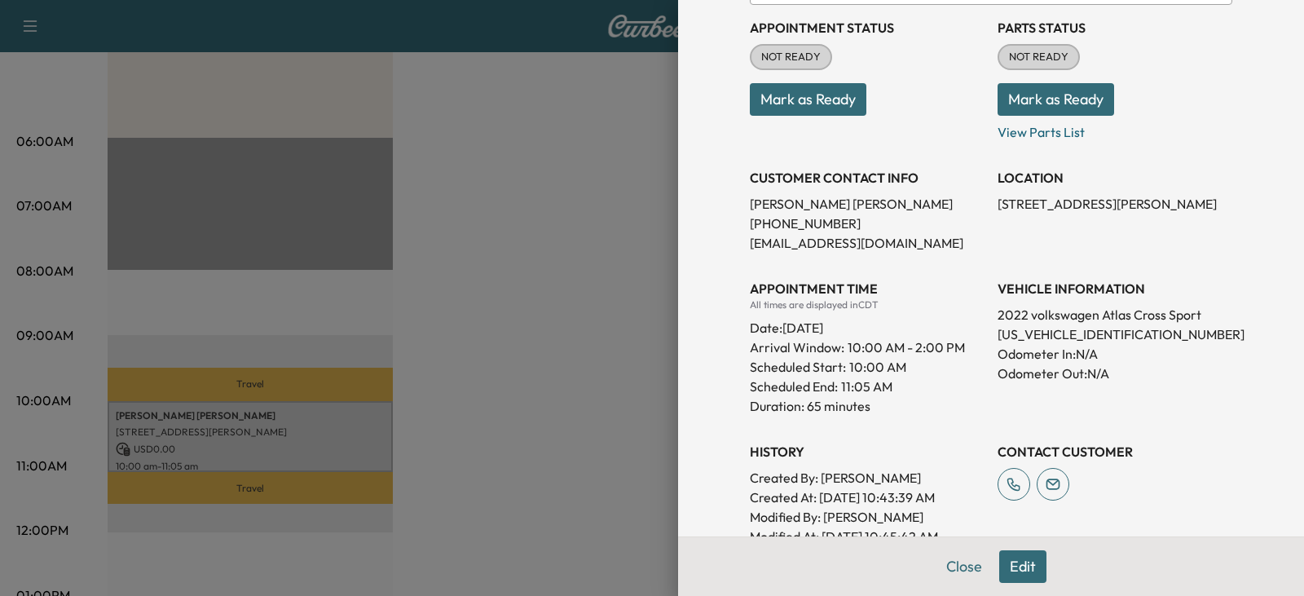
scroll to position [244, 0]
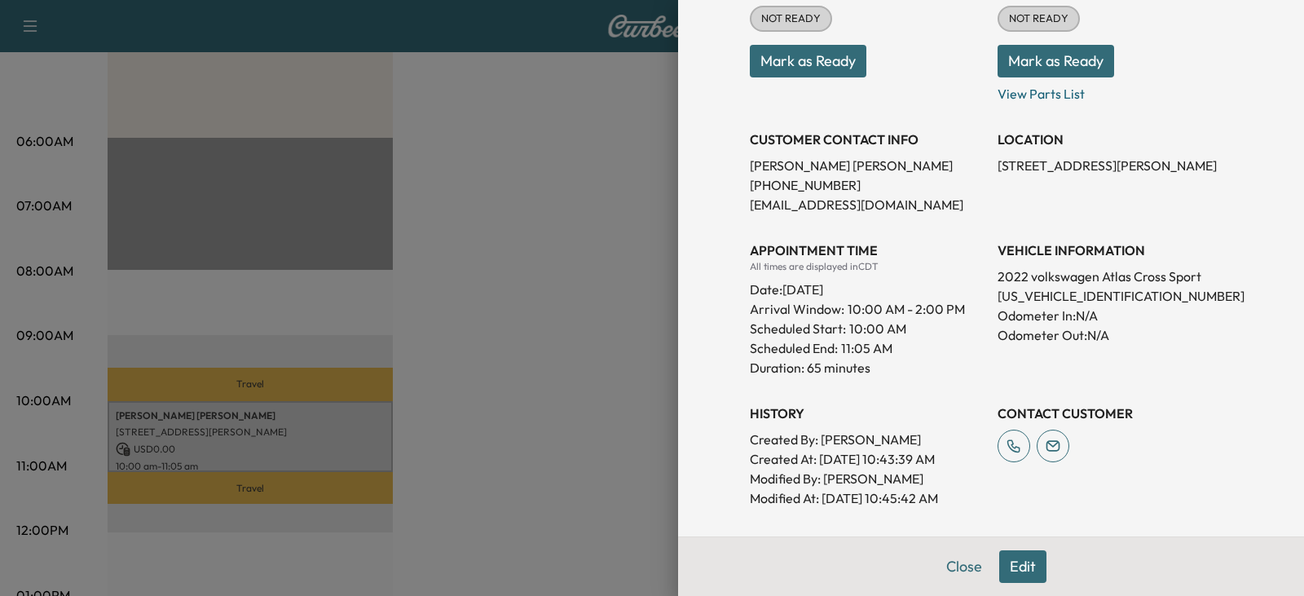
click at [1003, 562] on button "Edit" at bounding box center [1022, 566] width 47 height 33
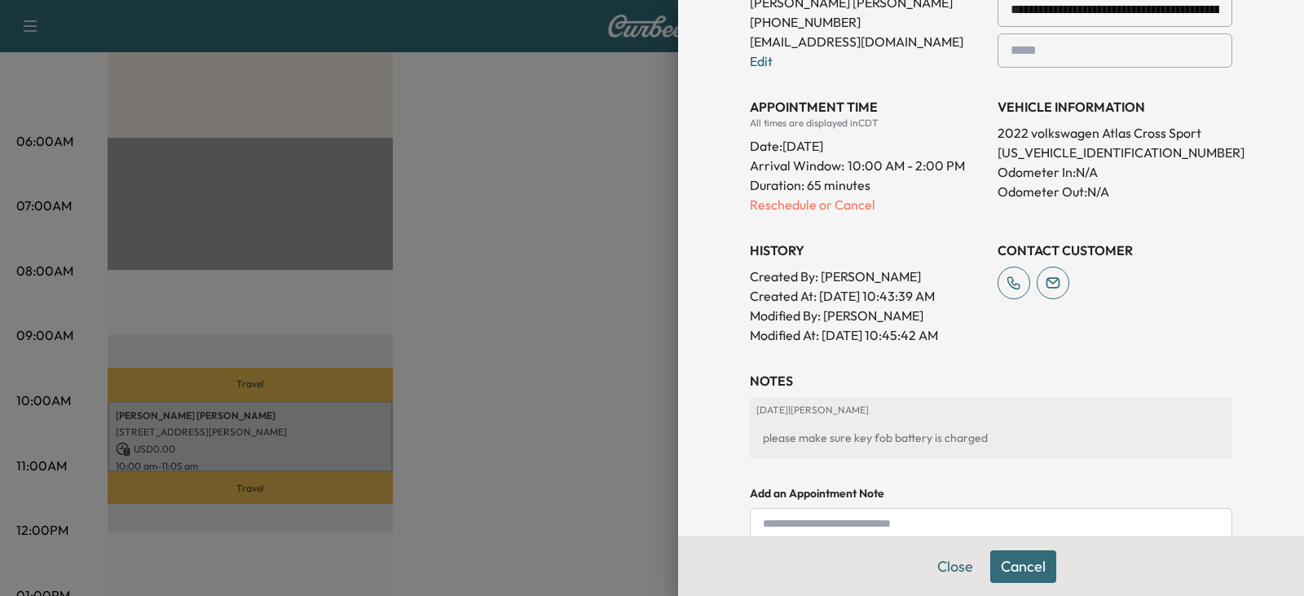
scroll to position [523, 0]
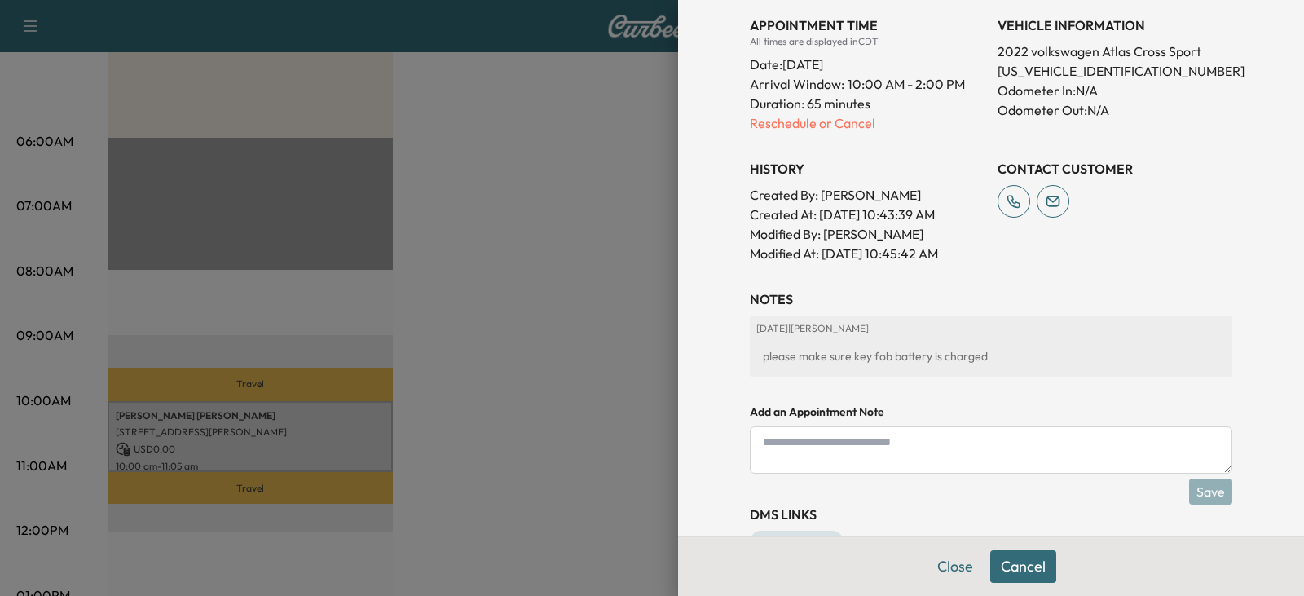
click at [782, 446] on textarea at bounding box center [991, 449] width 482 height 47
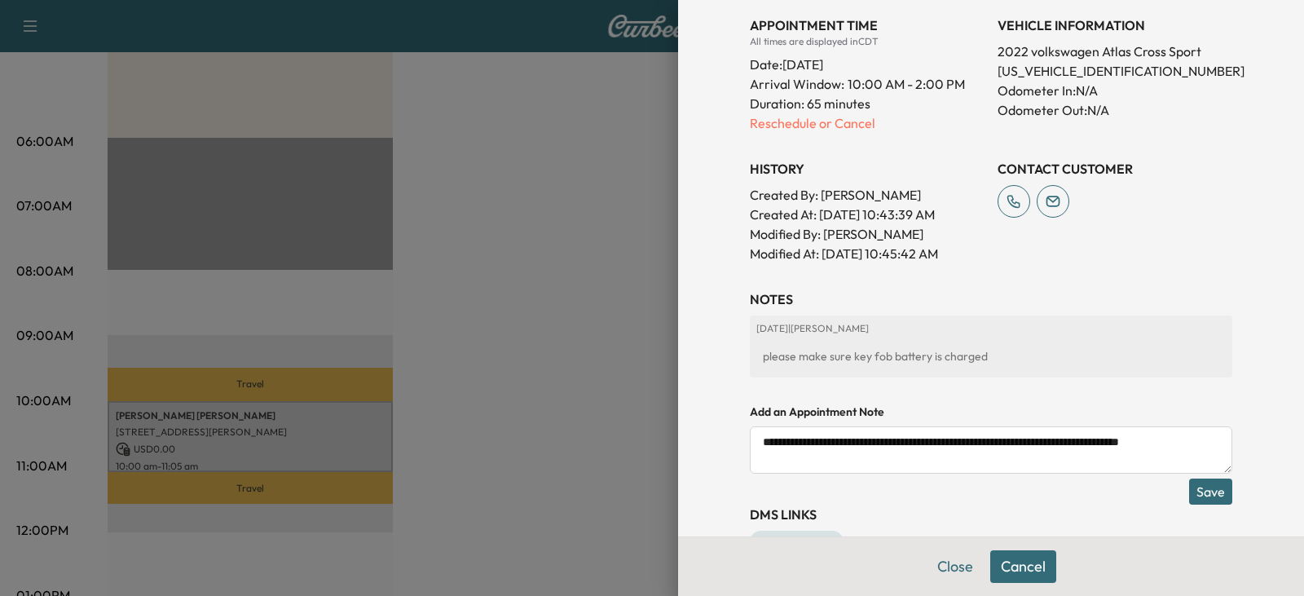
type textarea "**********"
click at [1189, 495] on button "Save" at bounding box center [1210, 491] width 43 height 26
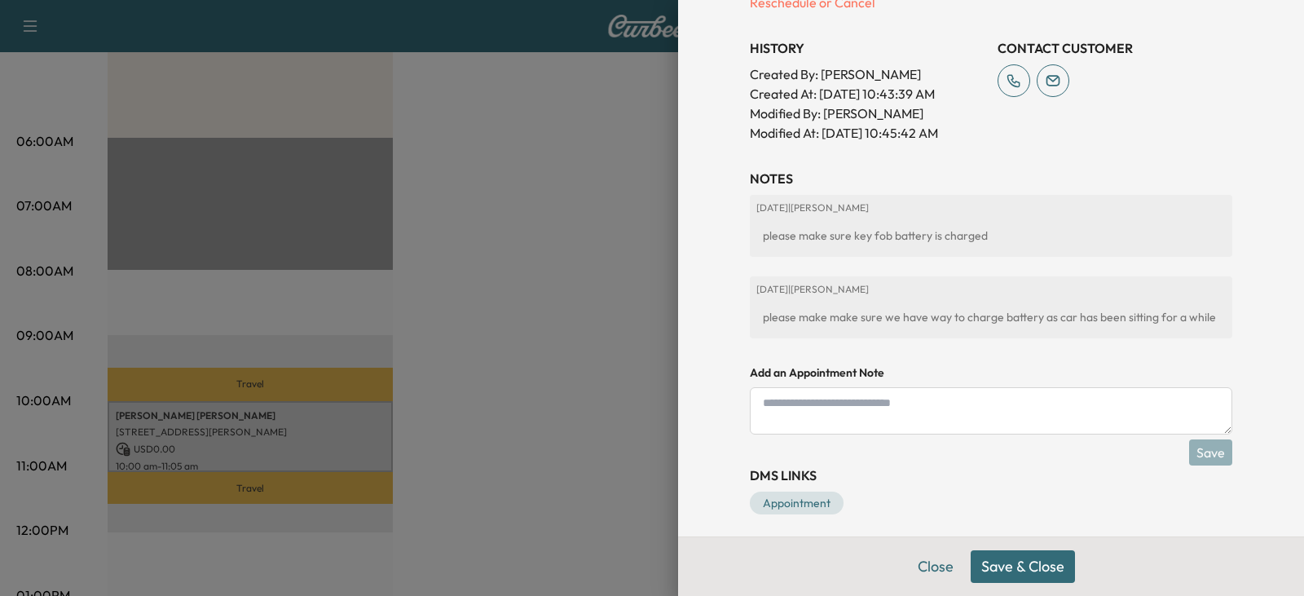
scroll to position [654, 0]
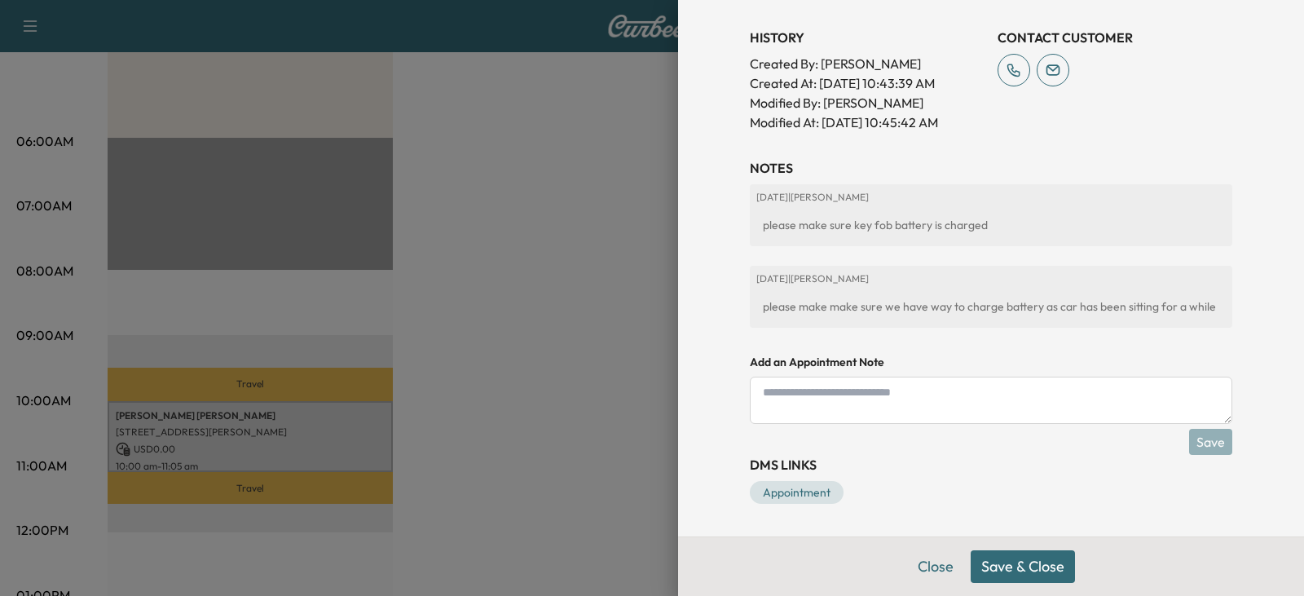
click at [979, 569] on button "Save & Close" at bounding box center [1023, 566] width 104 height 33
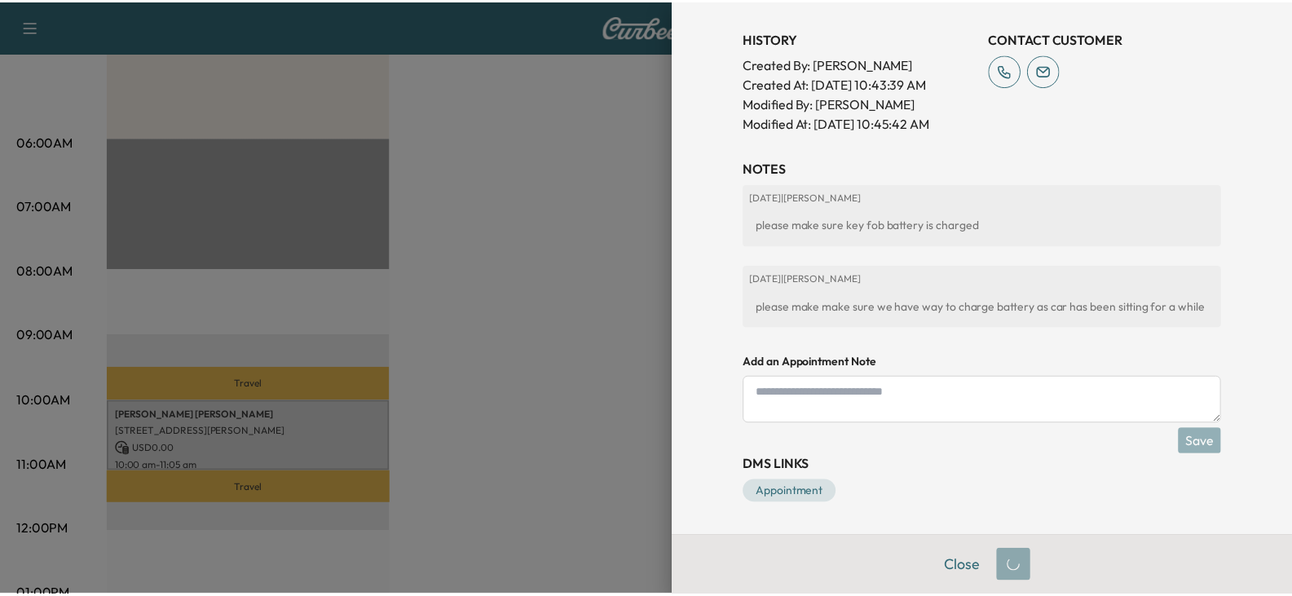
scroll to position [601, 0]
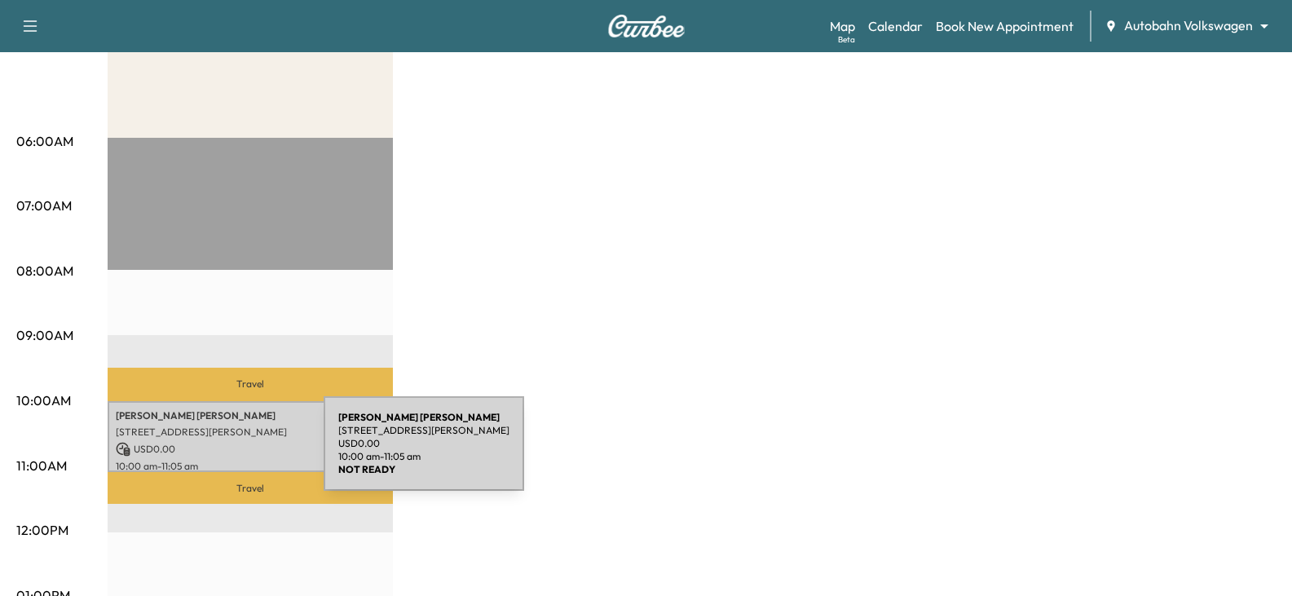
click at [201, 453] on div "[PERSON_NAME] [STREET_ADDRESS][PERSON_NAME] USD 0.00 10:00 am - 11:05 am" at bounding box center [250, 436] width 285 height 71
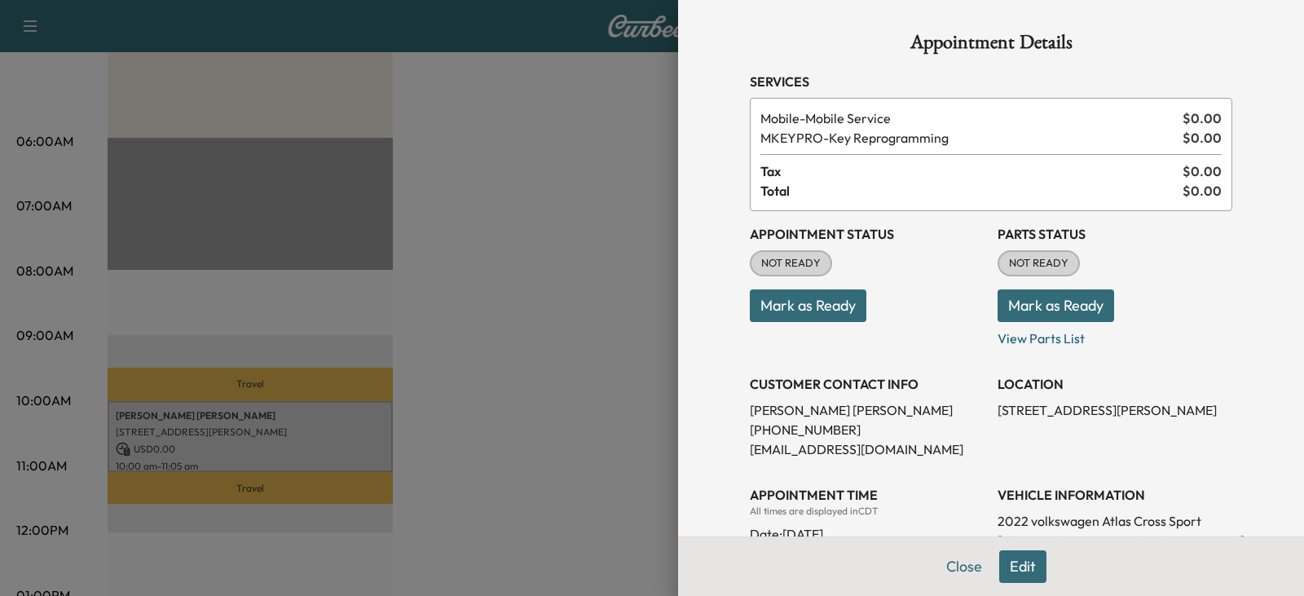
click at [558, 410] on div at bounding box center [652, 298] width 1304 height 596
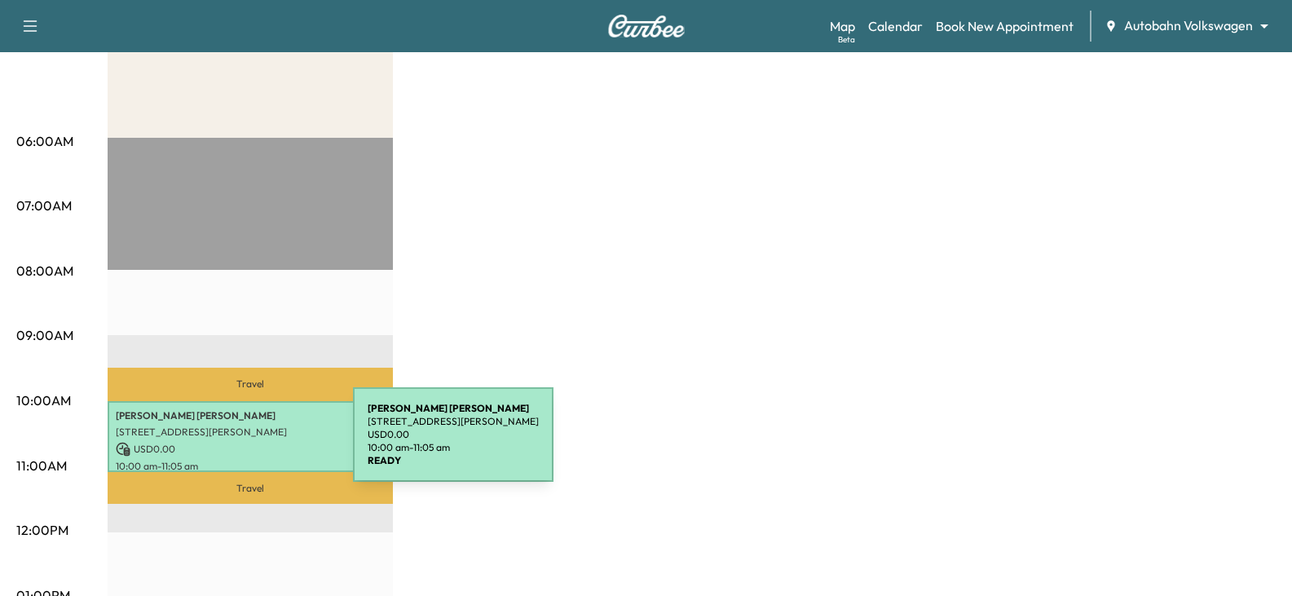
click at [231, 444] on p "USD 0.00" at bounding box center [250, 449] width 269 height 15
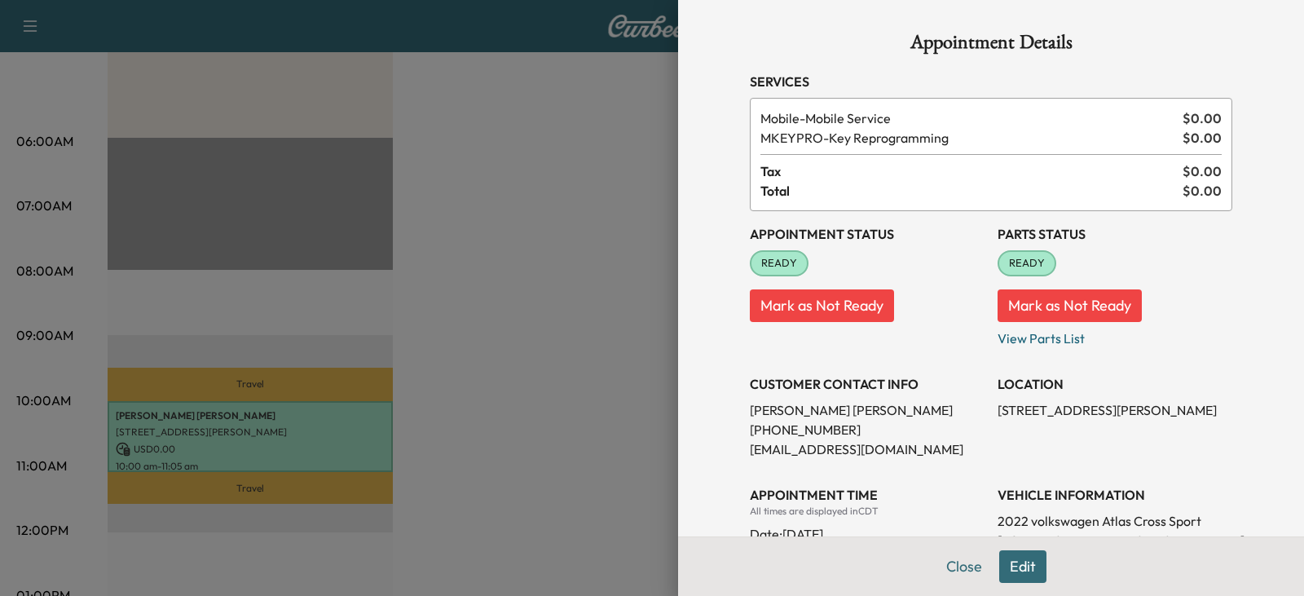
click at [416, 460] on div at bounding box center [652, 298] width 1304 height 596
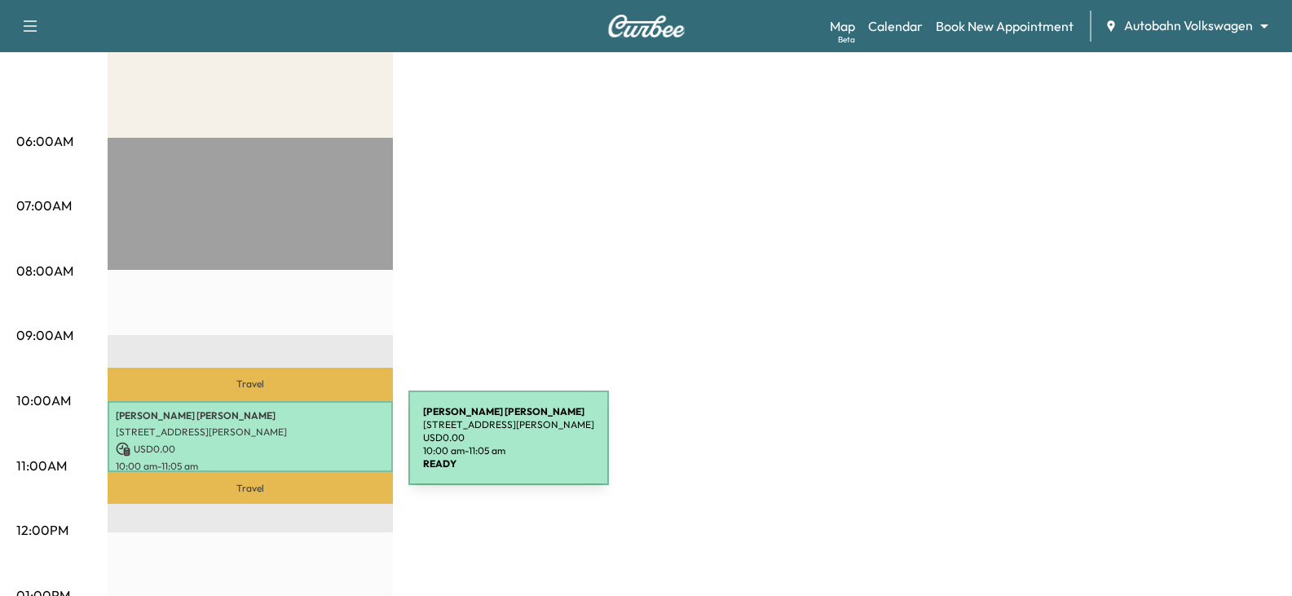
click at [286, 447] on p "USD 0.00" at bounding box center [250, 449] width 269 height 15
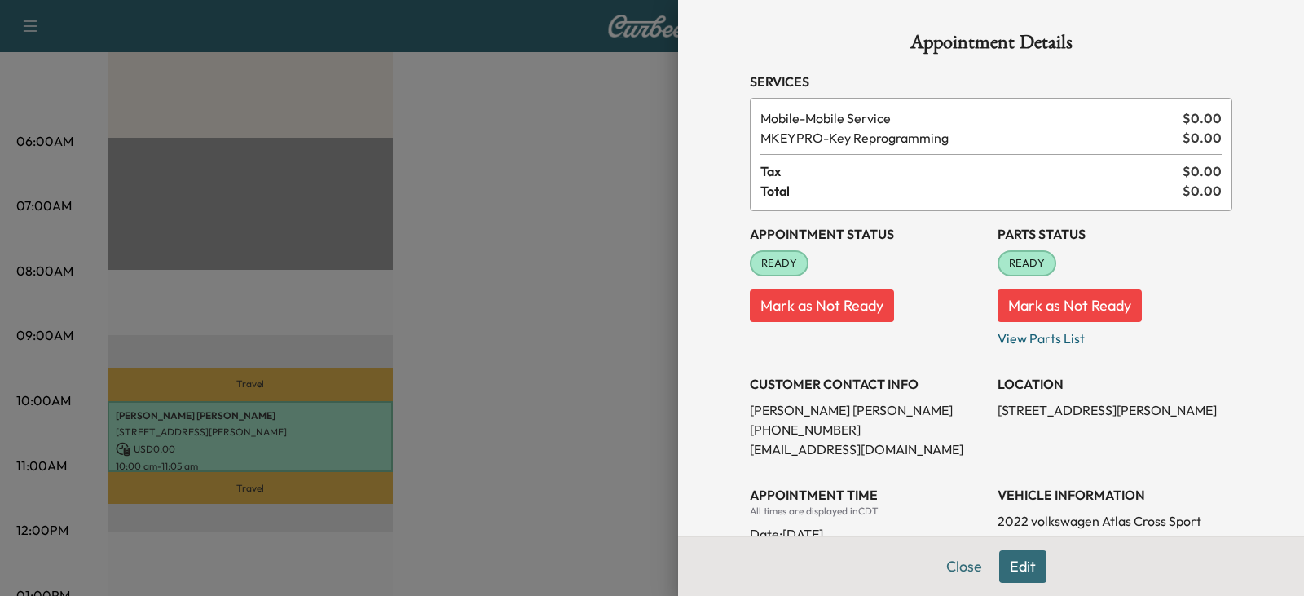
click at [573, 159] on div at bounding box center [652, 298] width 1304 height 596
